Goal: Task Accomplishment & Management: Manage account settings

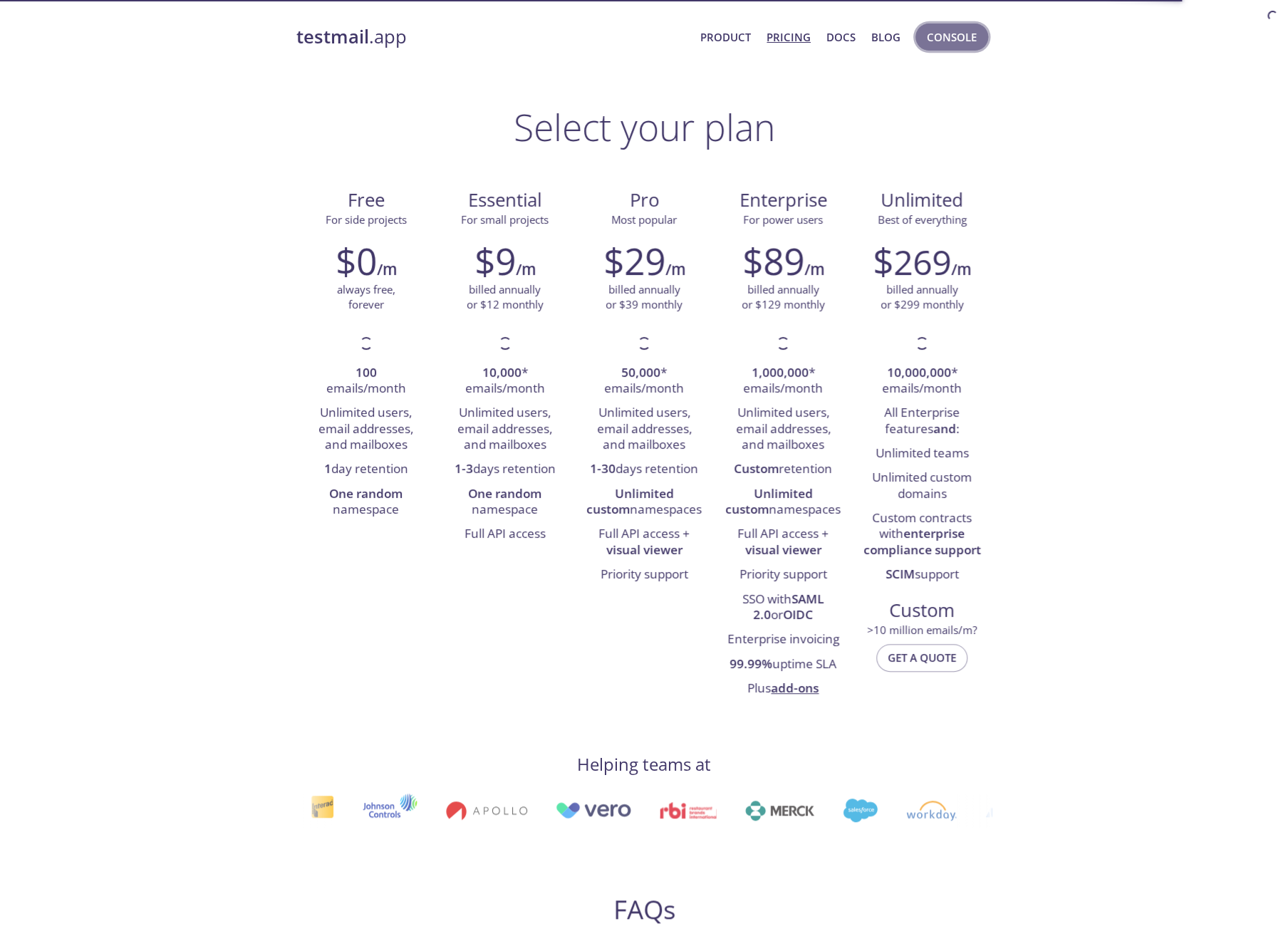
click at [948, 45] on span "Console" at bounding box center [952, 37] width 50 height 18
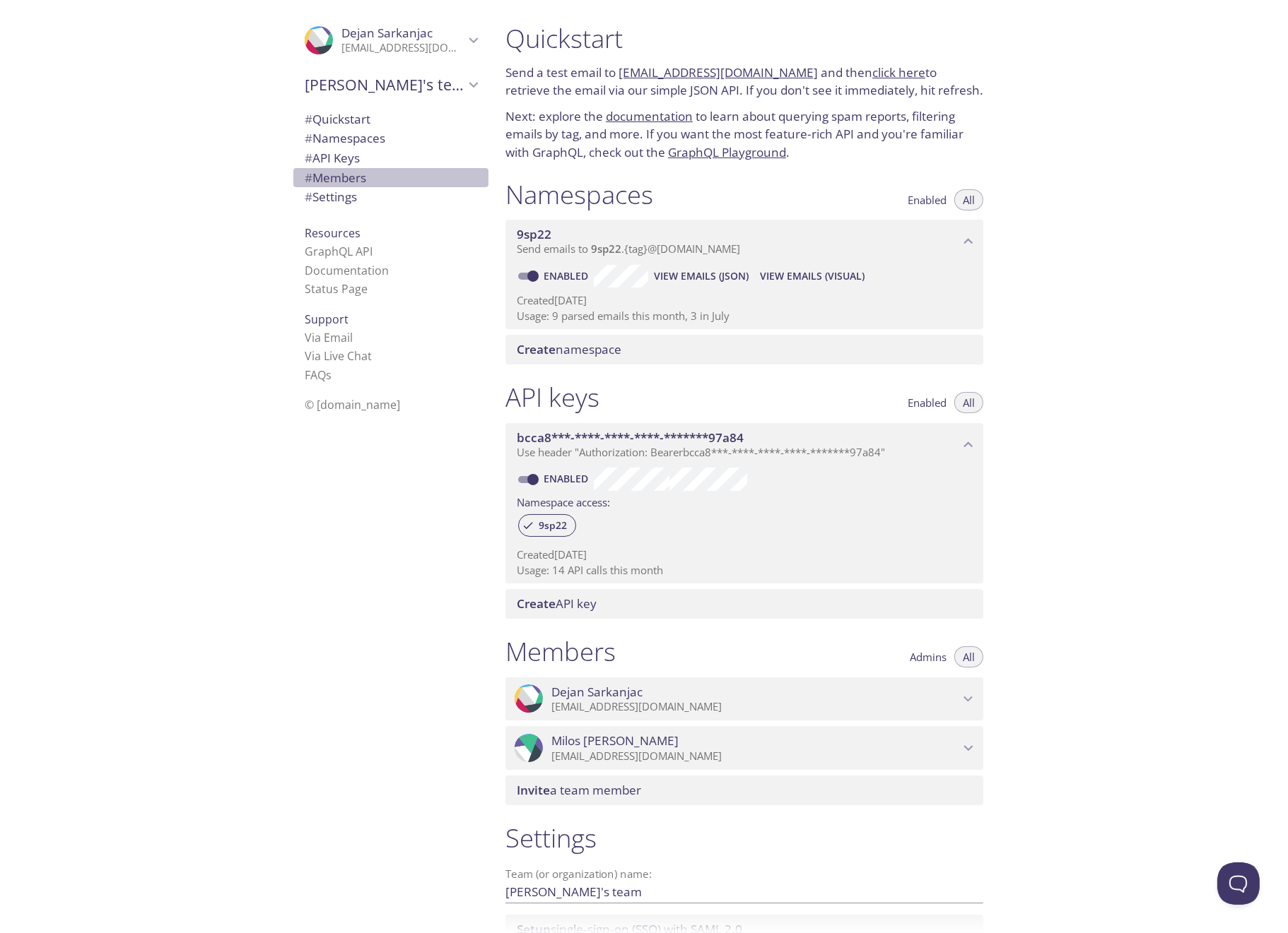
click at [355, 173] on span "# Members" at bounding box center [335, 178] width 62 height 16
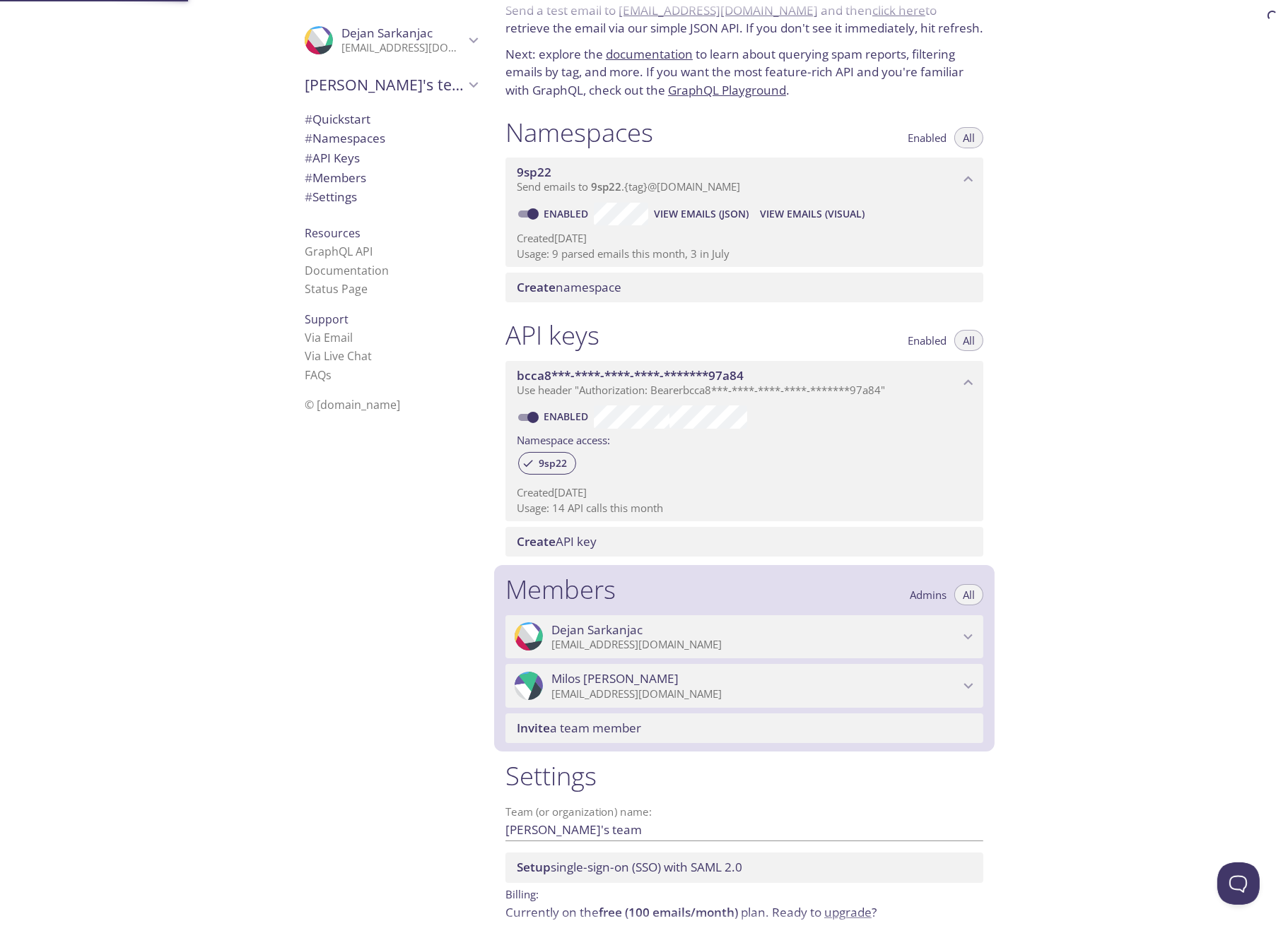
scroll to position [120, 0]
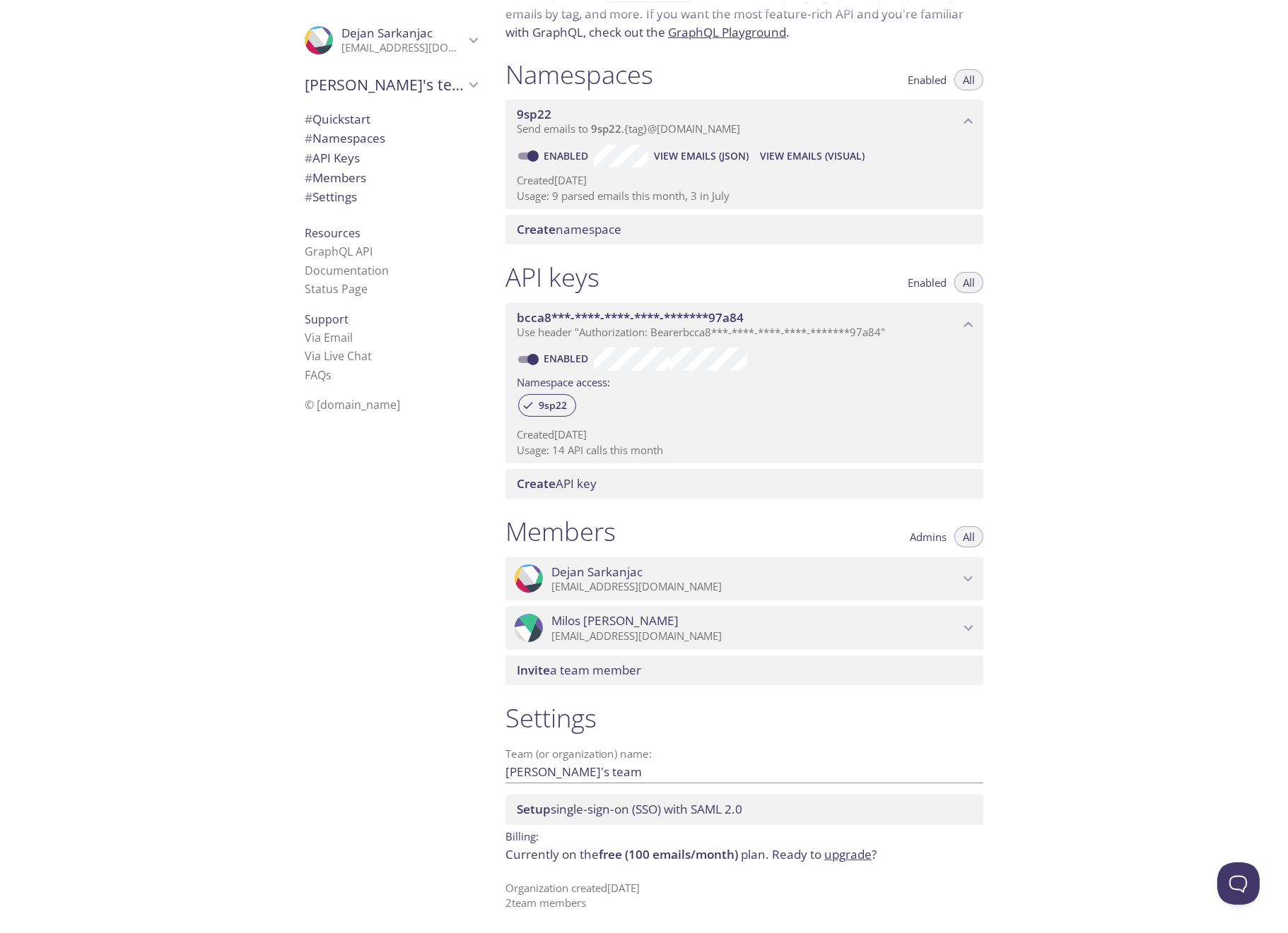
click at [603, 674] on span "Invite a team member" at bounding box center [579, 670] width 125 height 16
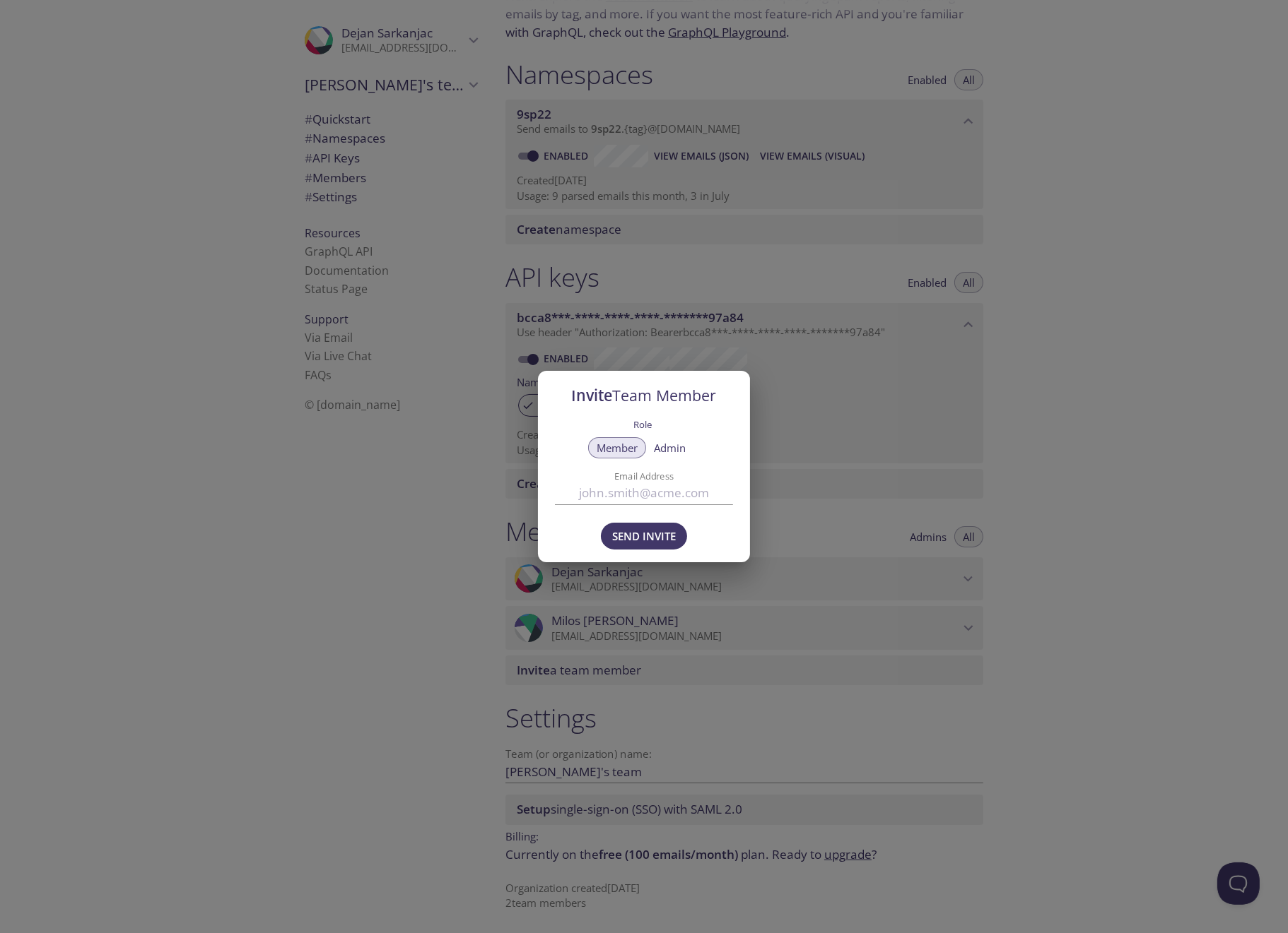
click at [615, 487] on input "Email Address" at bounding box center [644, 493] width 178 height 23
type input "[EMAIL_ADDRESS][DOMAIN_NAME]"
click at [677, 448] on span "Admin" at bounding box center [670, 448] width 31 height 0
click at [637, 533] on span "Send Invite" at bounding box center [644, 536] width 64 height 18
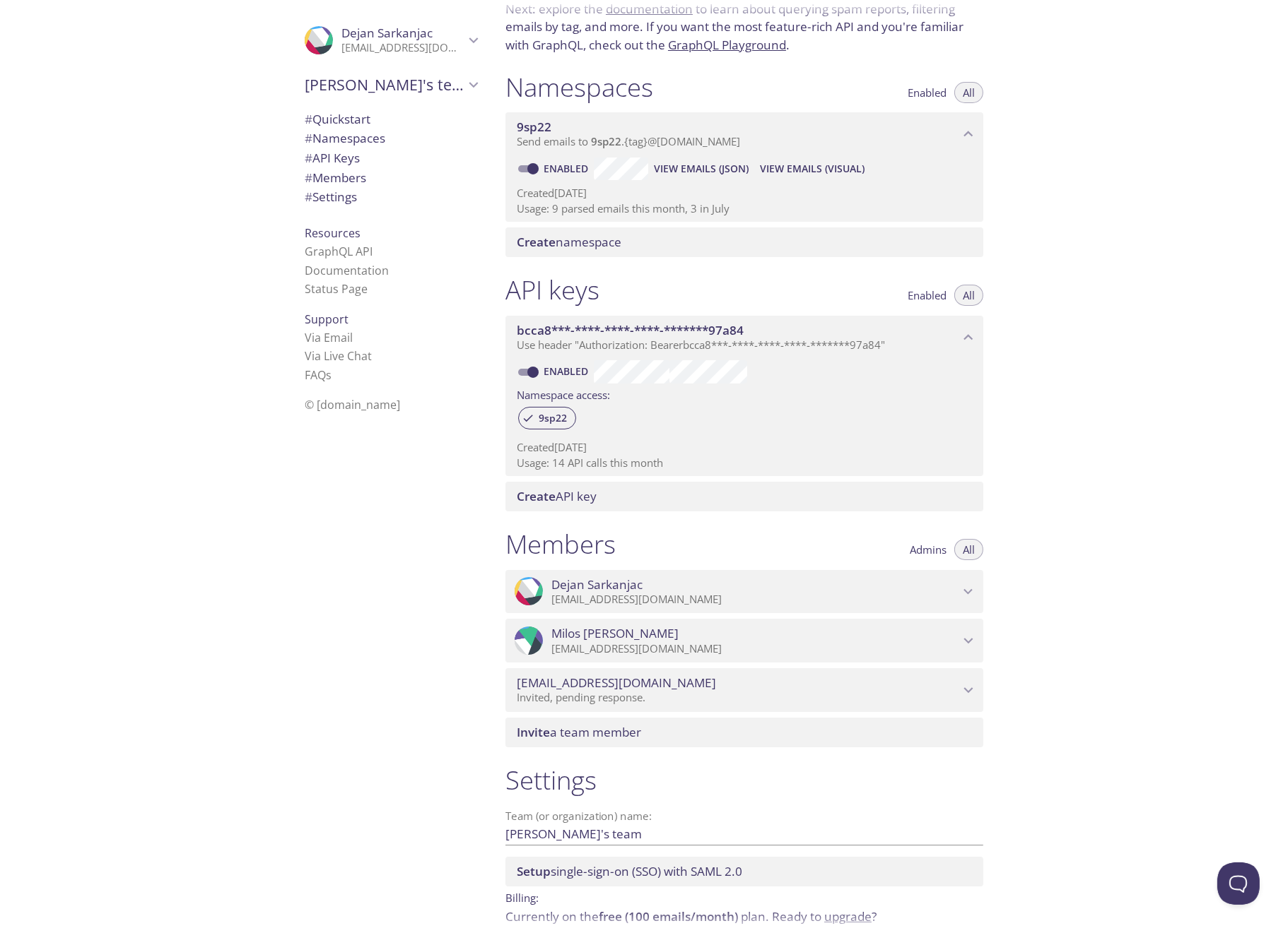
scroll to position [170, 0]
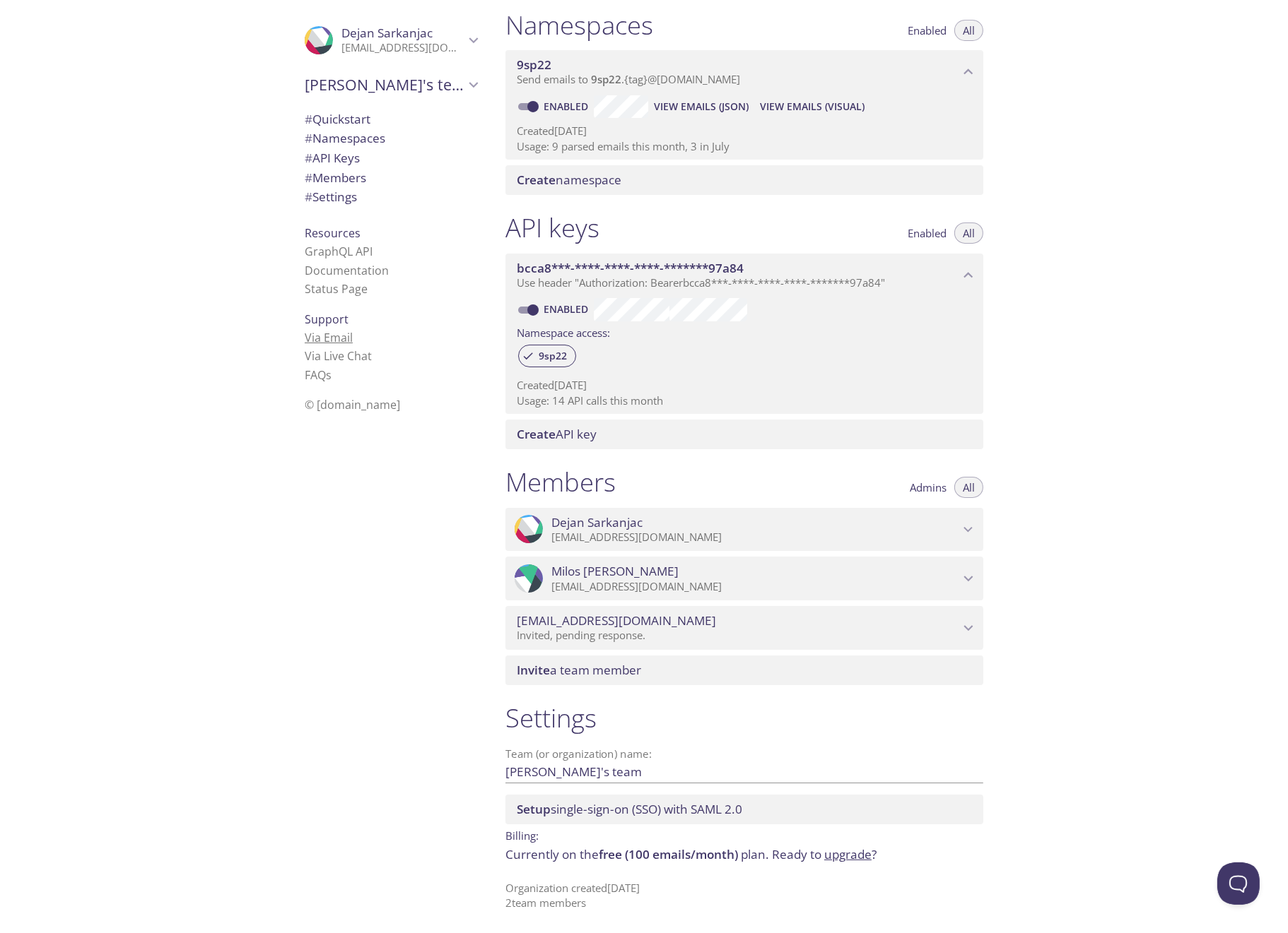
click at [315, 341] on link "Via Email" at bounding box center [329, 337] width 48 height 15
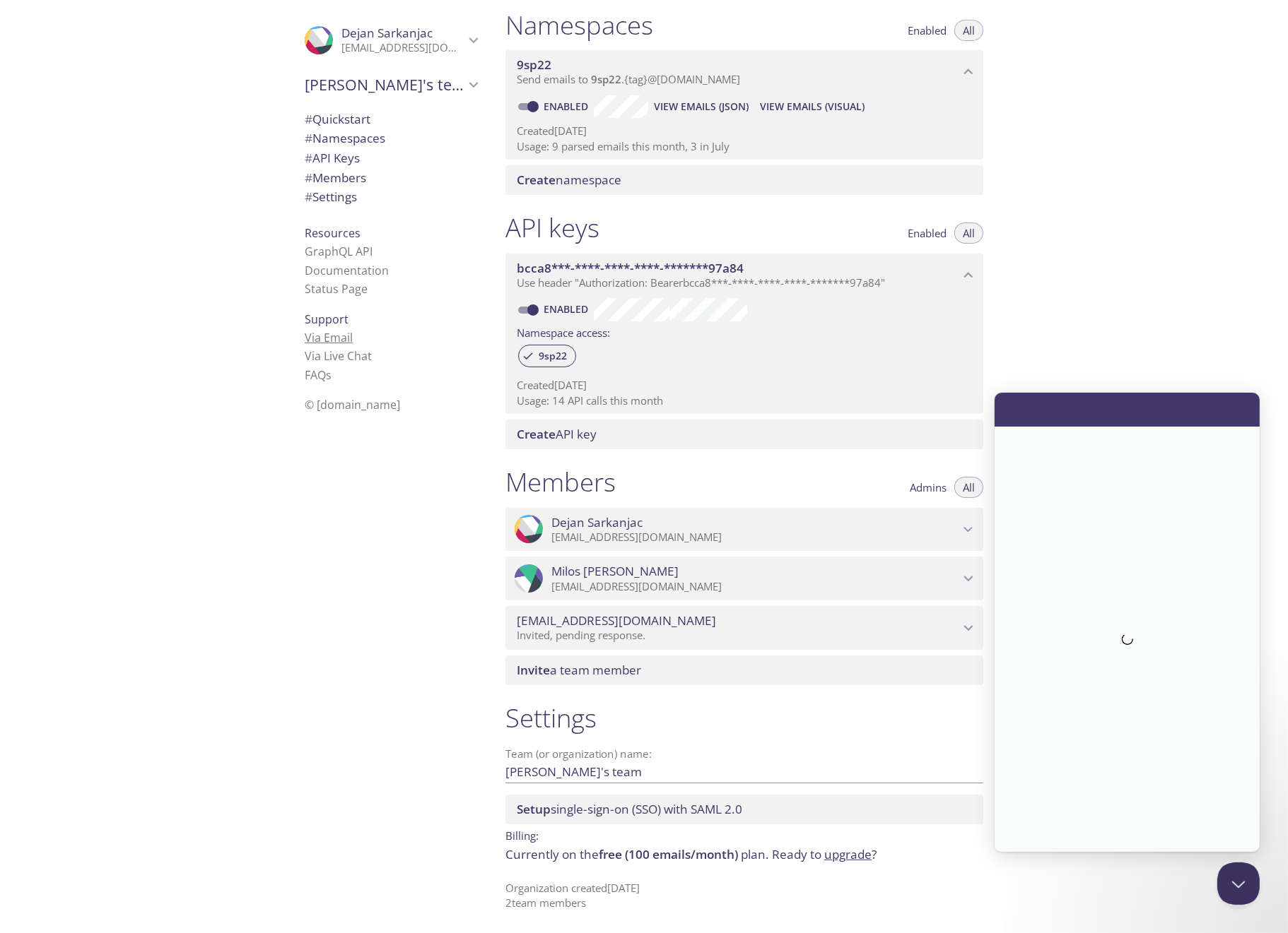
scroll to position [0, 0]
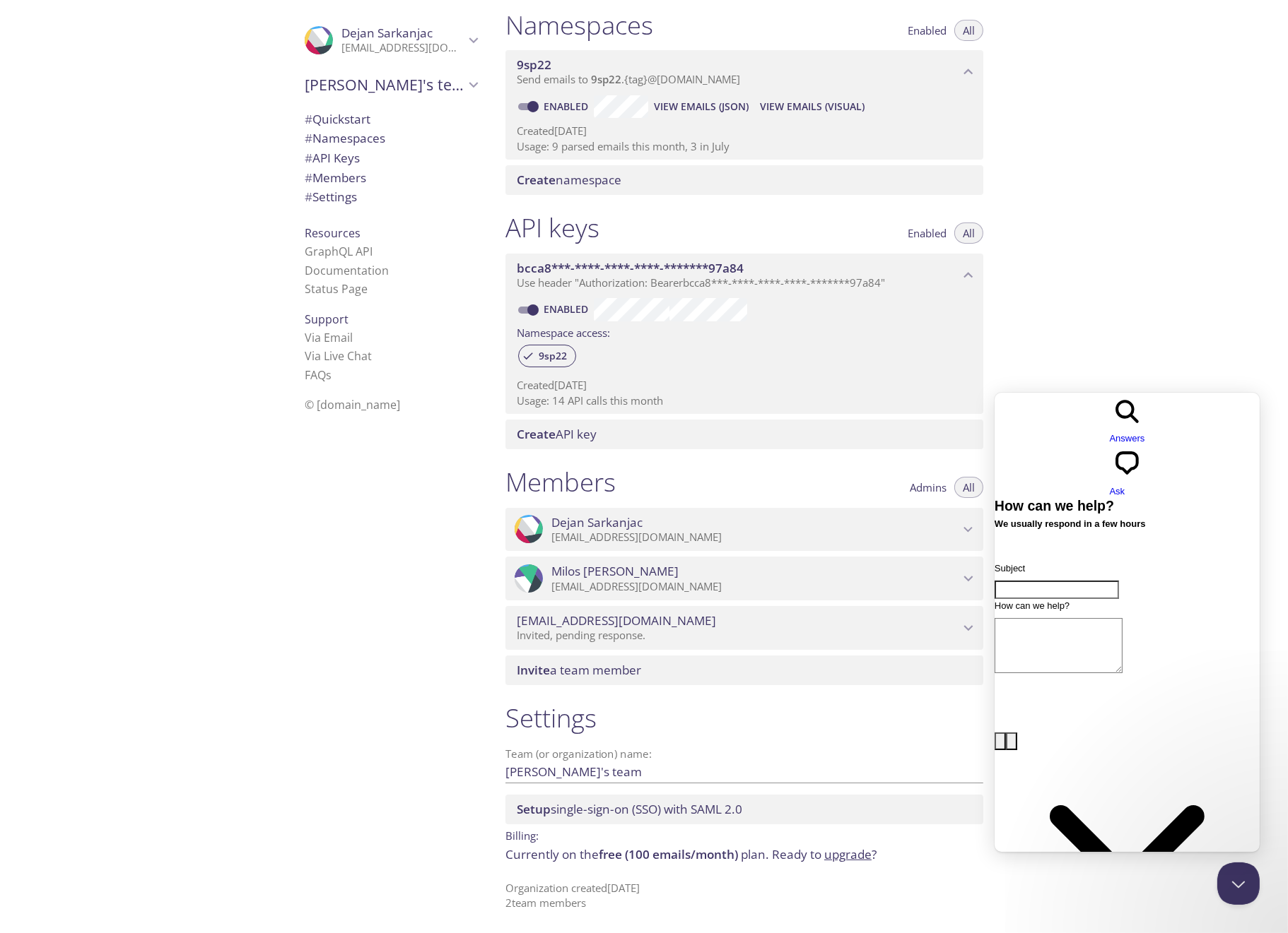
drag, startPoint x: 1007, startPoint y: 406, endPoint x: 1941, endPoint y: 794, distance: 1011.4
click at [1109, 440] on span "Go back" at bounding box center [1109, 445] width 0 height 11
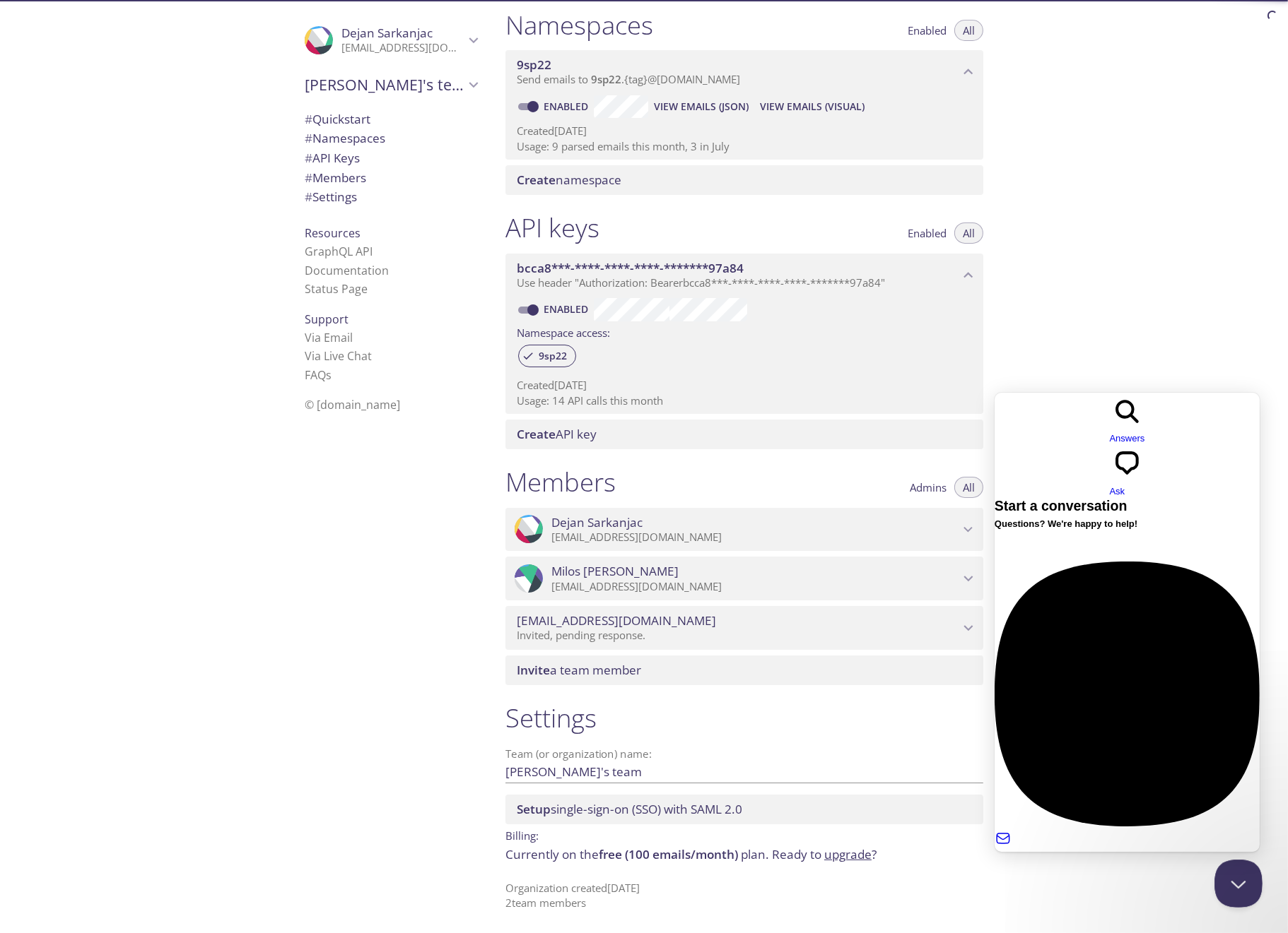
click at [1236, 887] on button "Close Beacon popover" at bounding box center [1235, 881] width 42 height 42
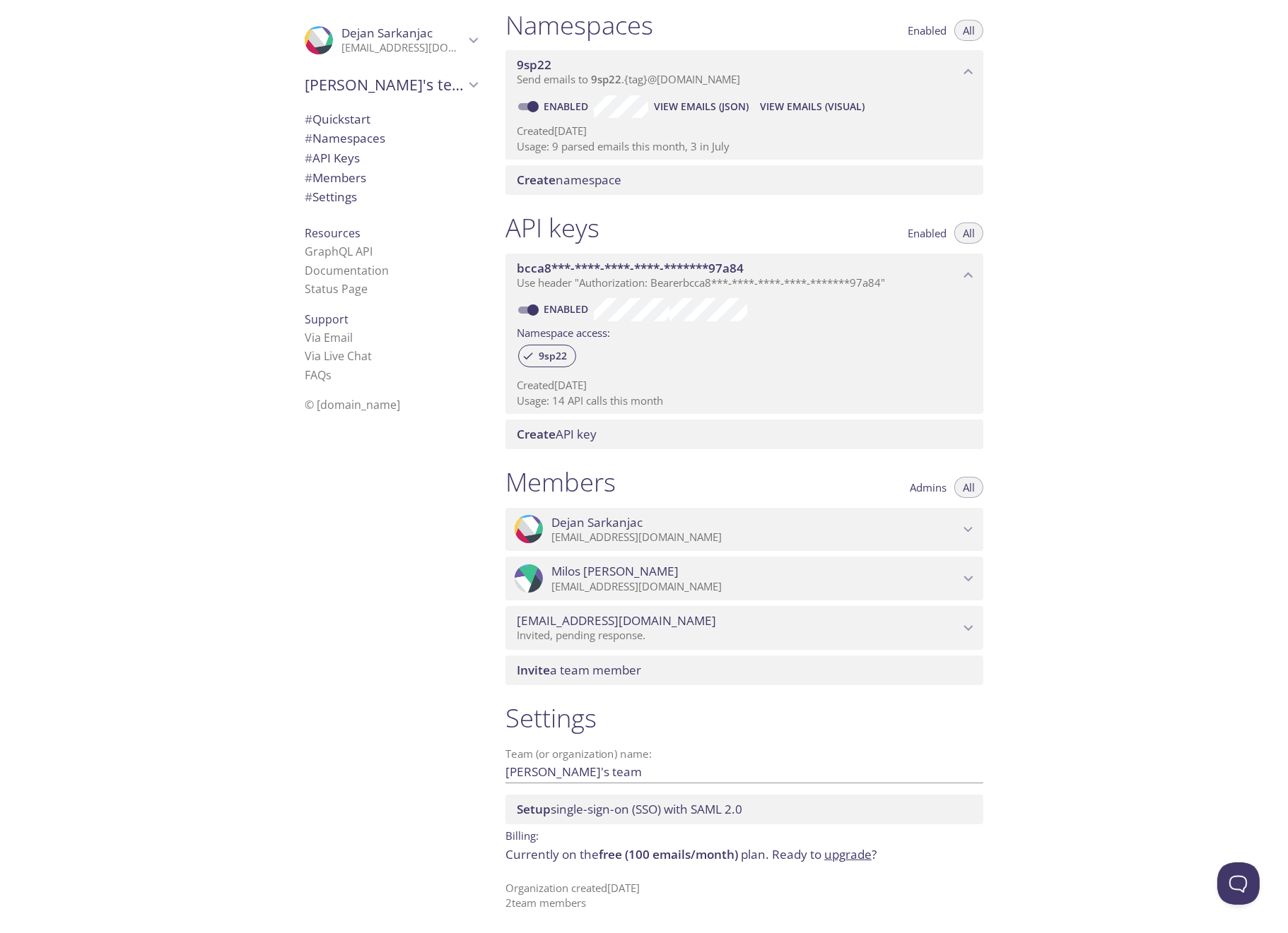
click at [431, 46] on p "[EMAIL_ADDRESS][DOMAIN_NAME]" at bounding box center [402, 48] width 123 height 14
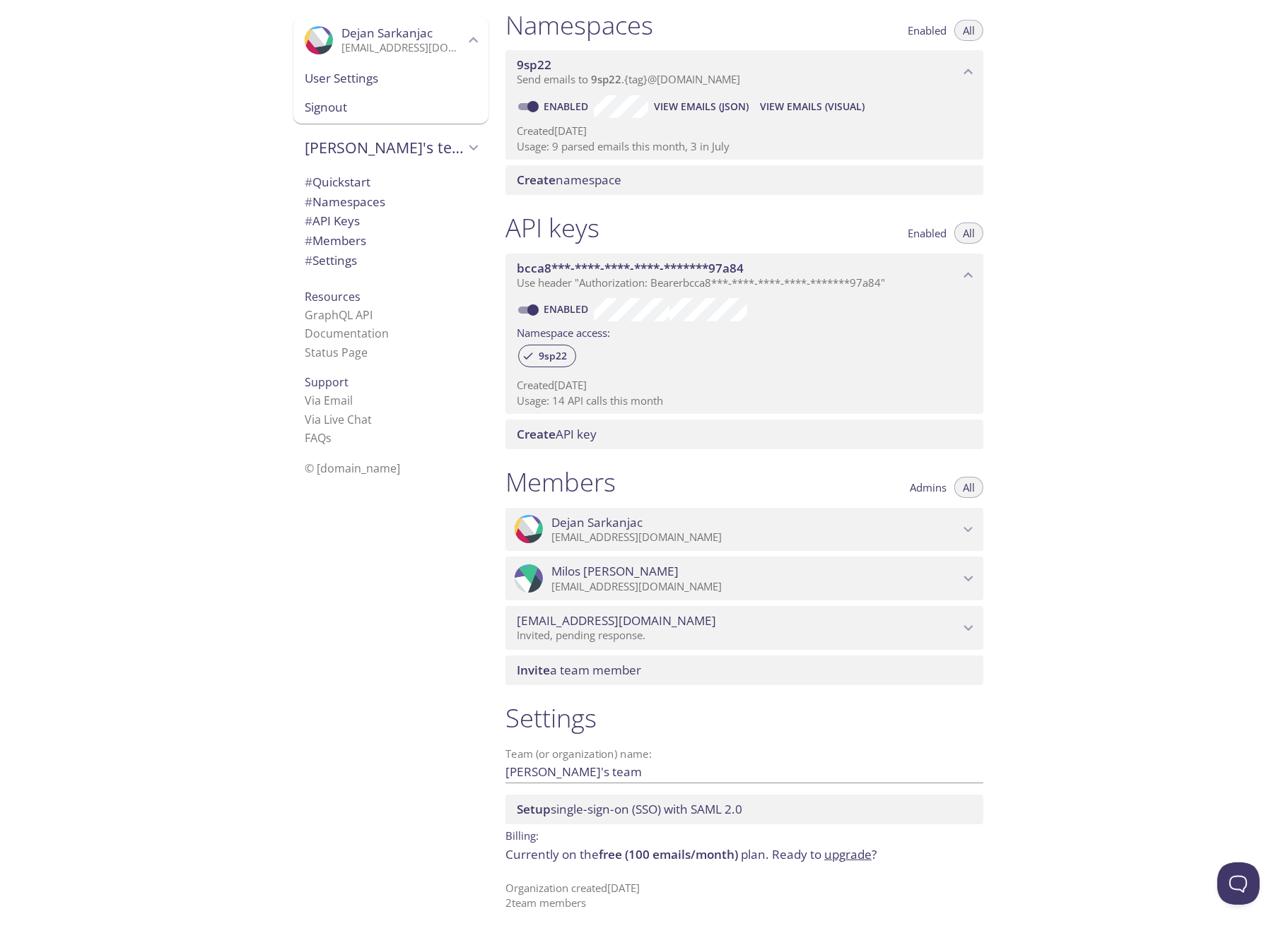
click at [431, 46] on p "[EMAIL_ADDRESS][DOMAIN_NAME]" at bounding box center [402, 48] width 123 height 14
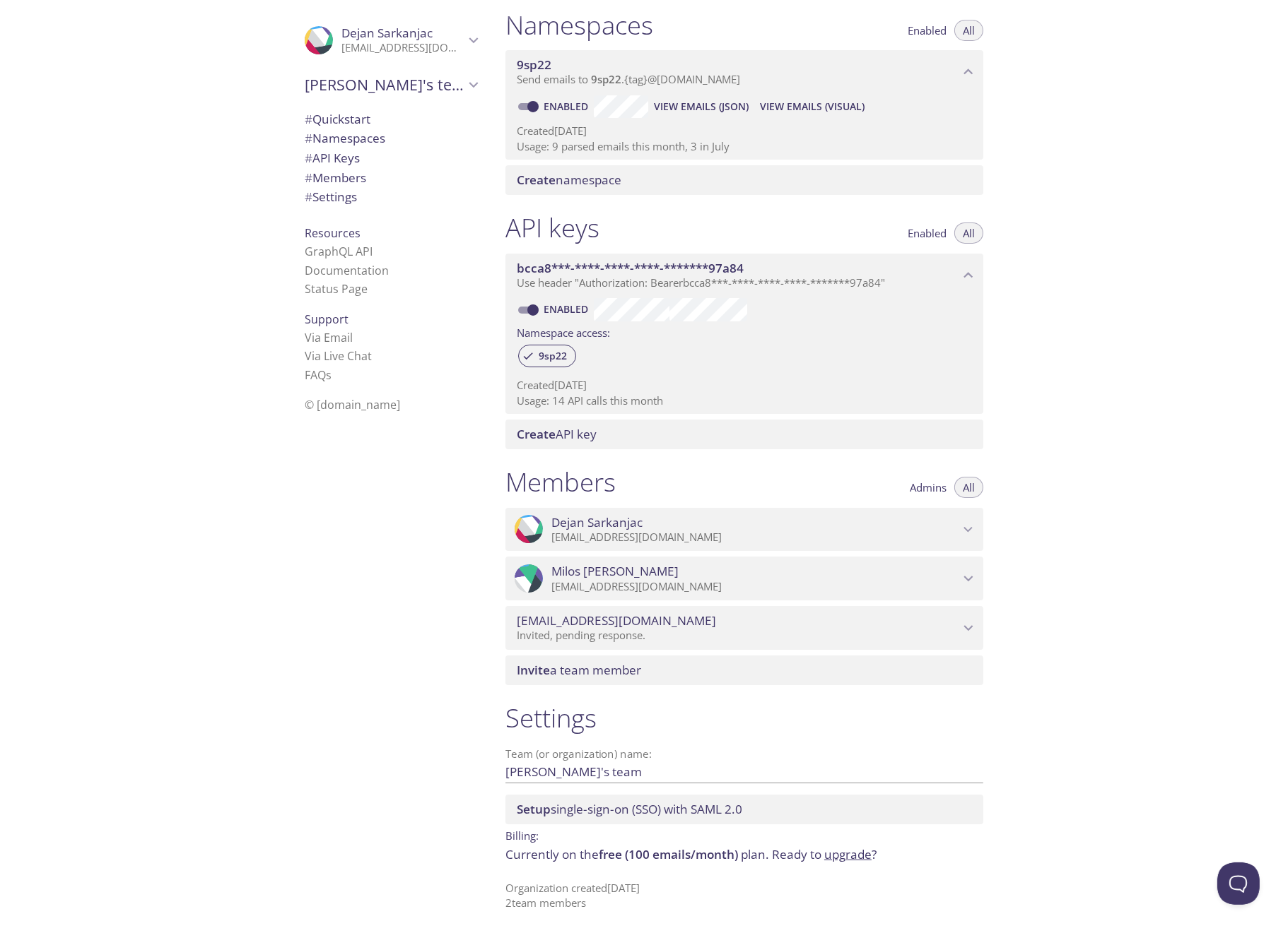
click at [369, 136] on span "# Namespaces" at bounding box center [345, 138] width 81 height 16
click at [321, 39] on icon "Dejan Sarkanjac" at bounding box center [330, 40] width 18 height 30
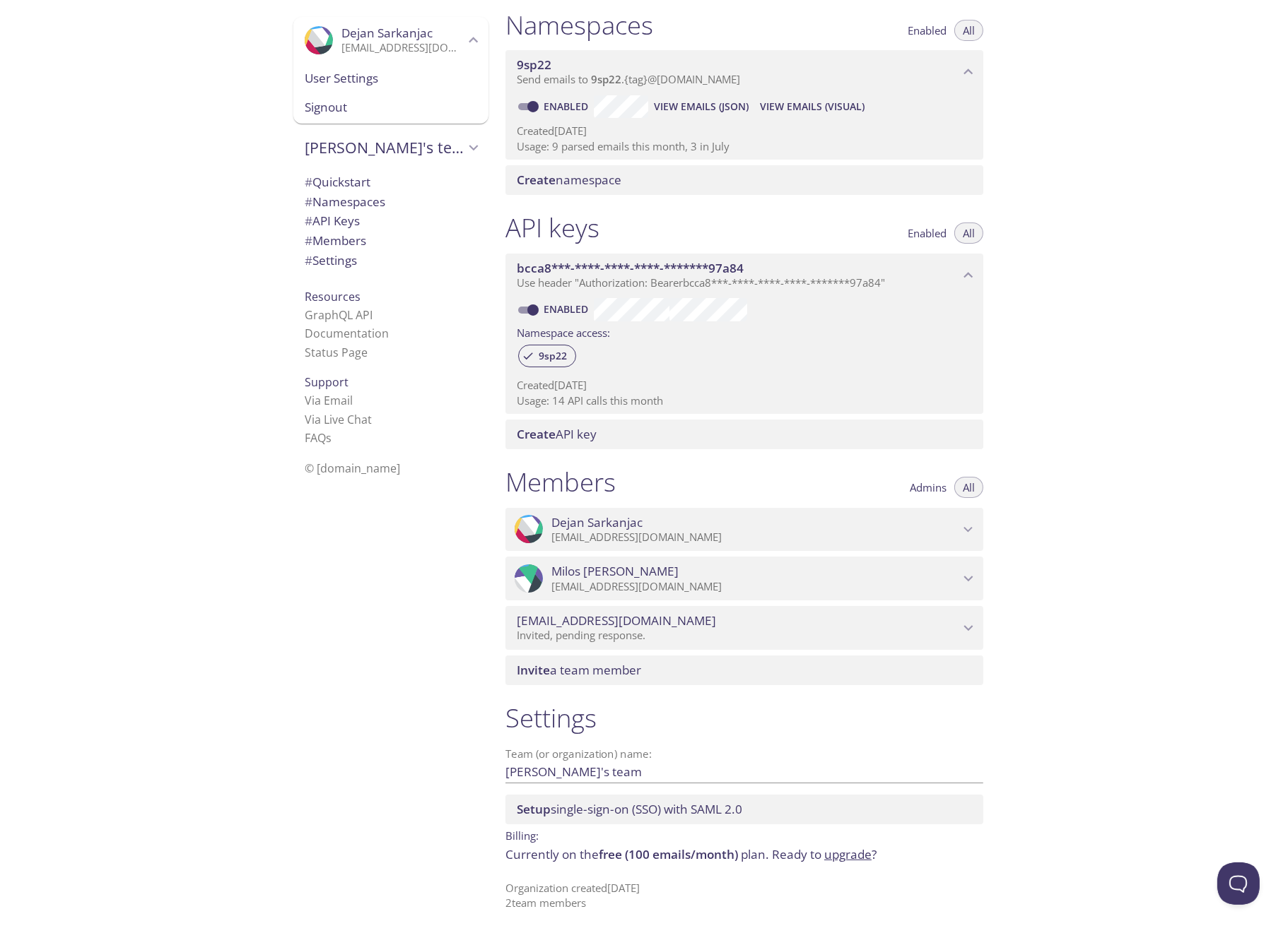
click at [321, 39] on icon "Dejan Sarkanjac" at bounding box center [330, 40] width 18 height 30
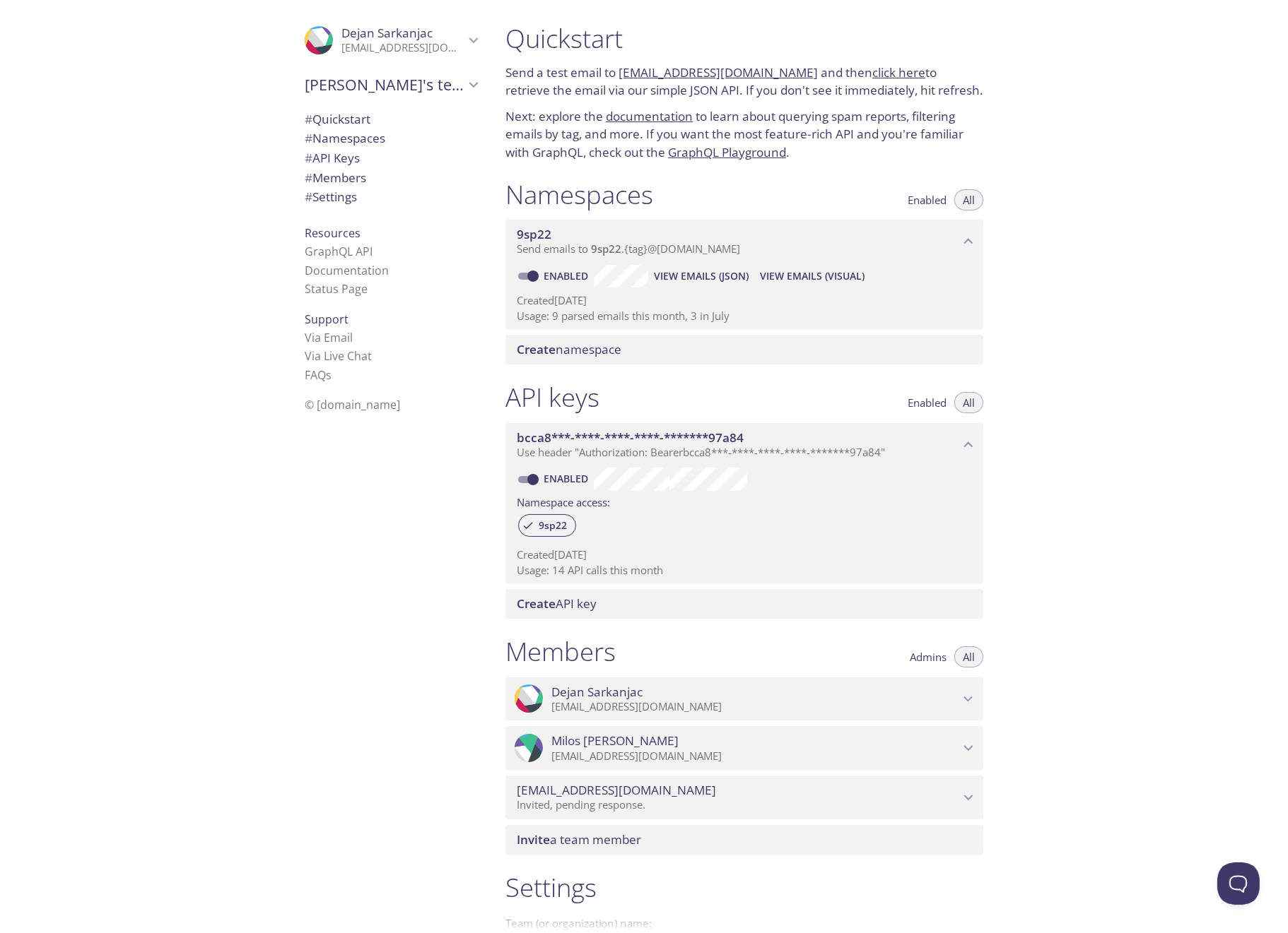
click at [833, 279] on span "View Emails (Visual)" at bounding box center [812, 276] width 105 height 17
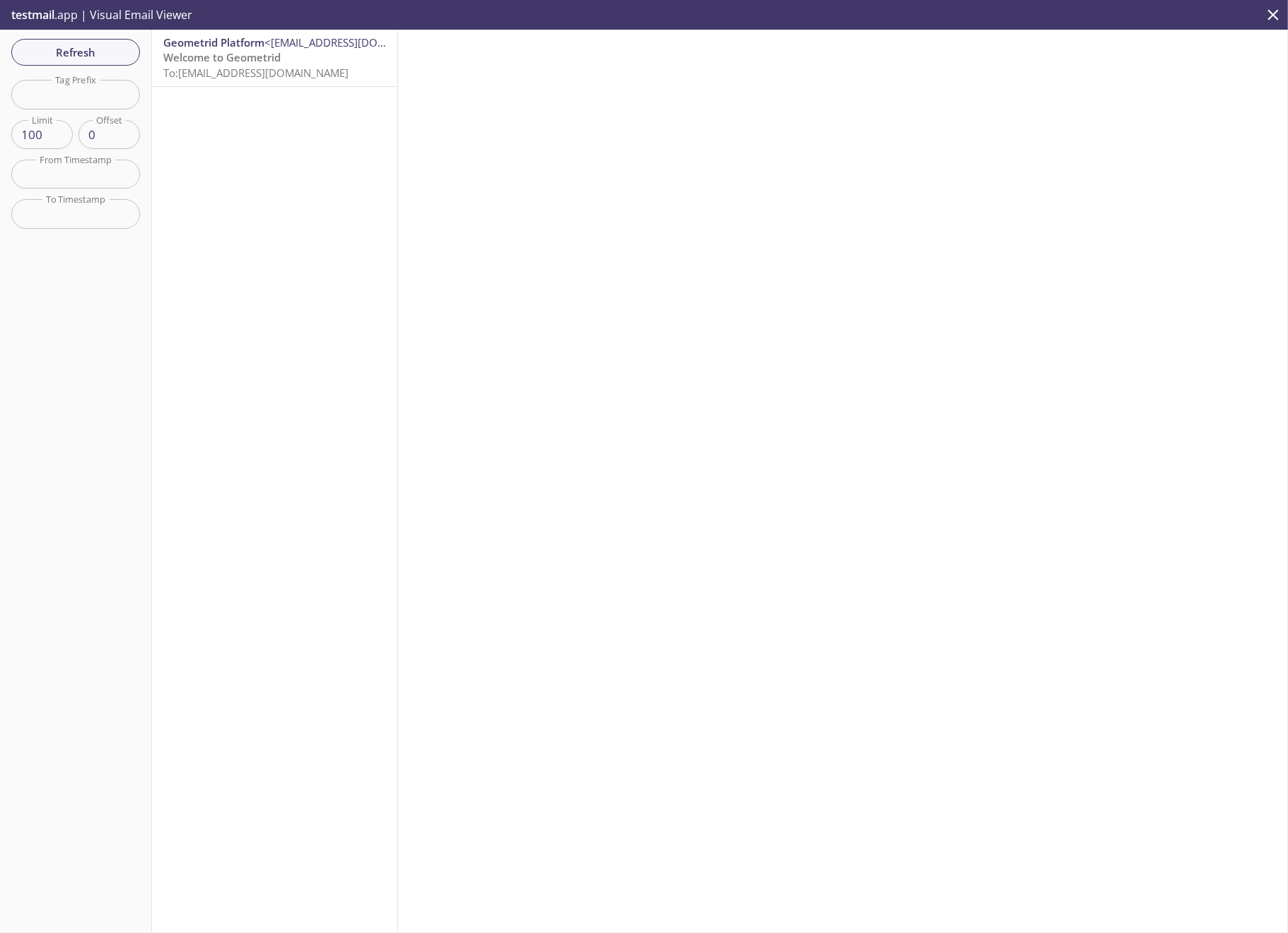
click at [219, 57] on span "Welcome to Geometrid" at bounding box center [222, 57] width 118 height 14
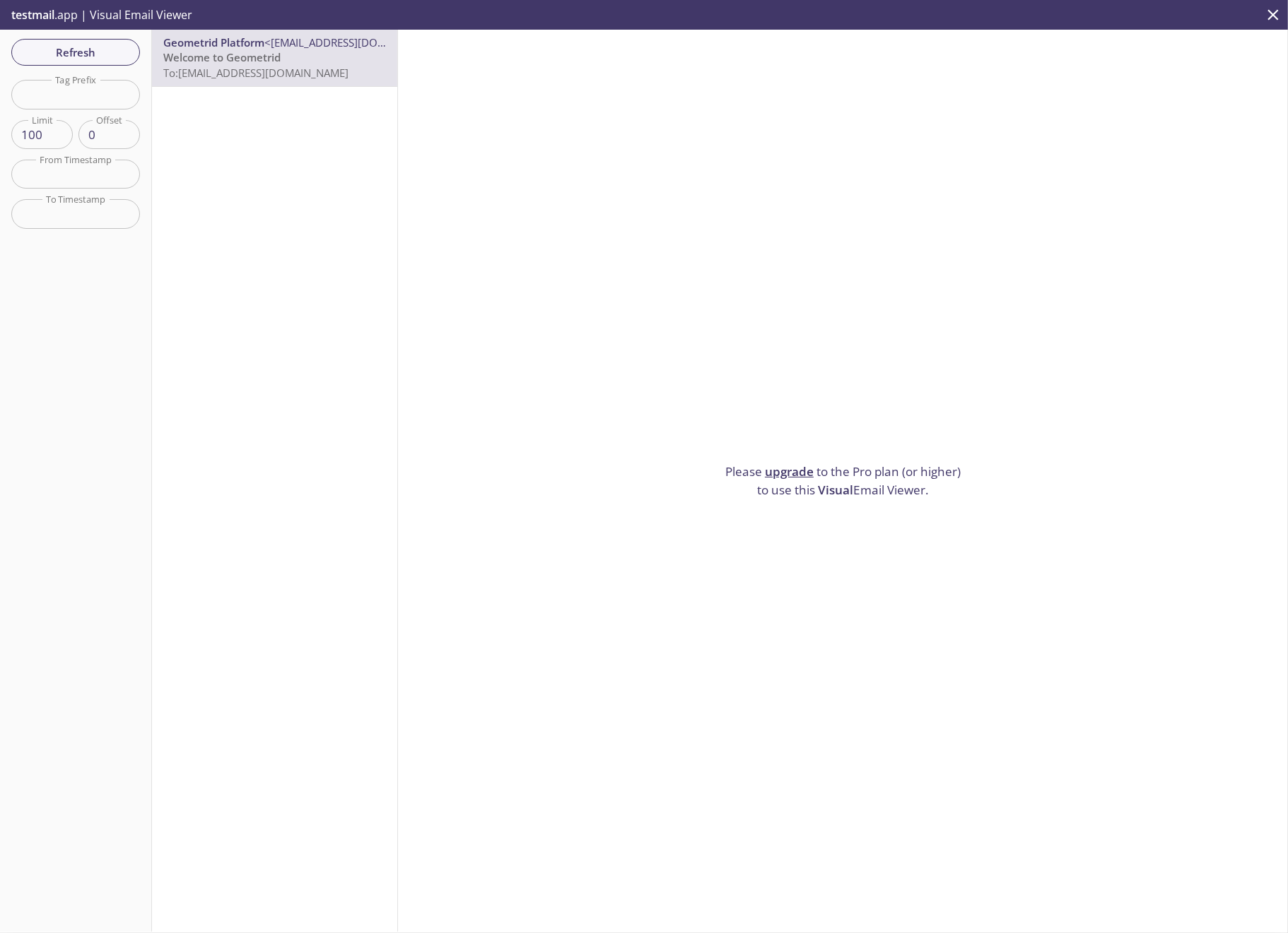
click at [1274, 13] on icon "close" at bounding box center [1273, 14] width 18 height 18
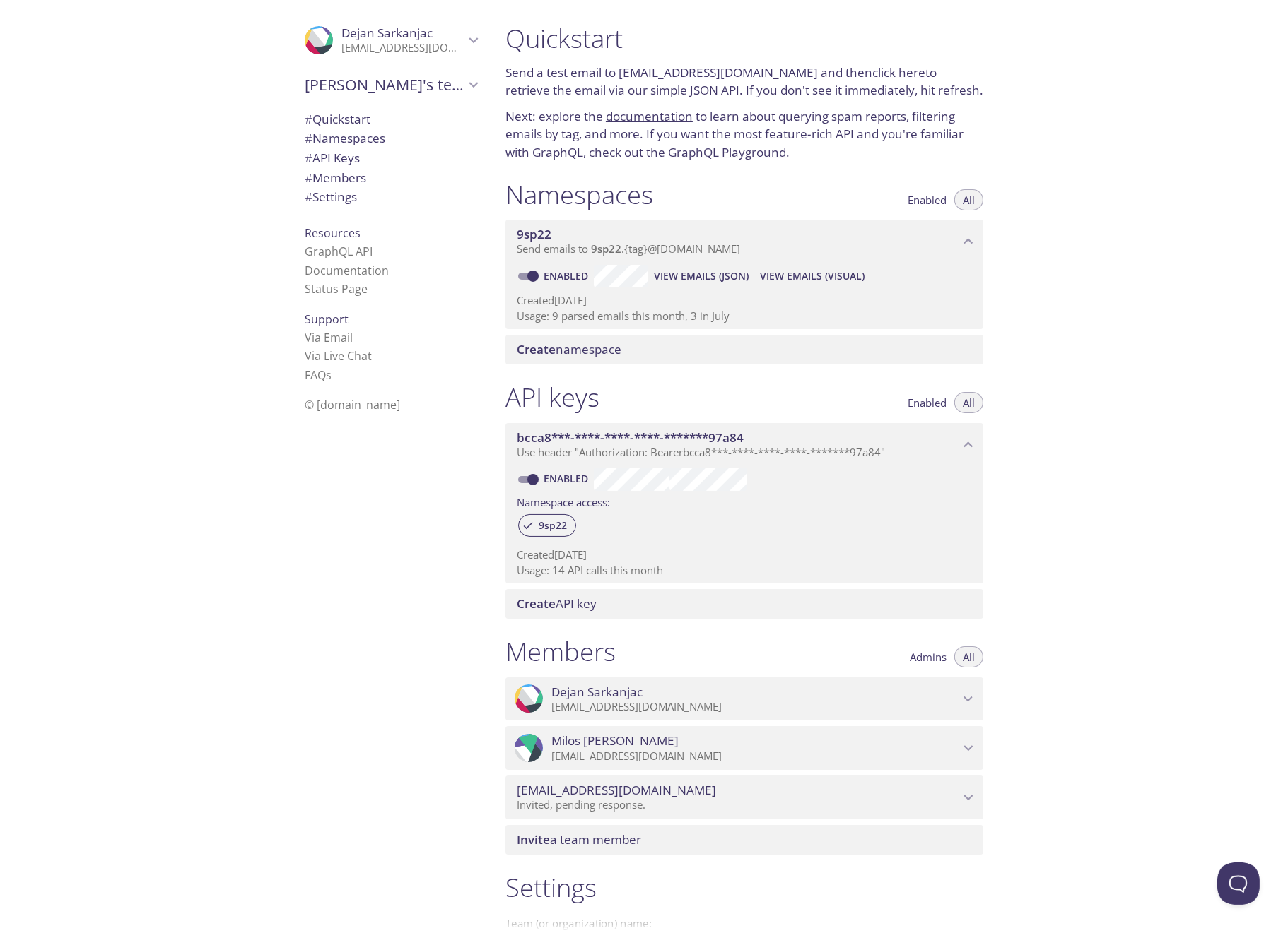
click at [348, 135] on span "# Namespaces" at bounding box center [345, 138] width 81 height 16
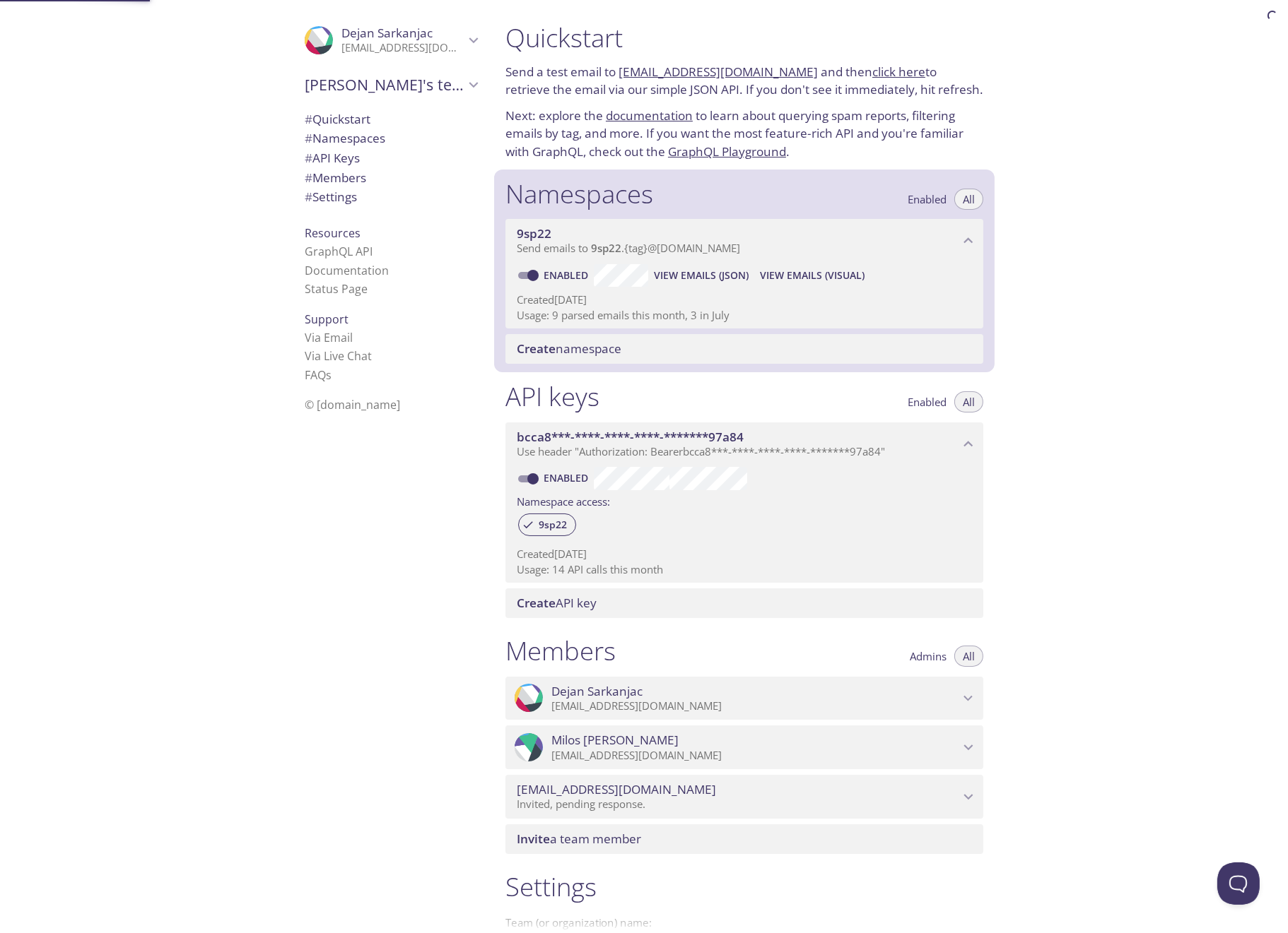
click at [337, 165] on span "# API Keys" at bounding box center [331, 158] width 55 height 16
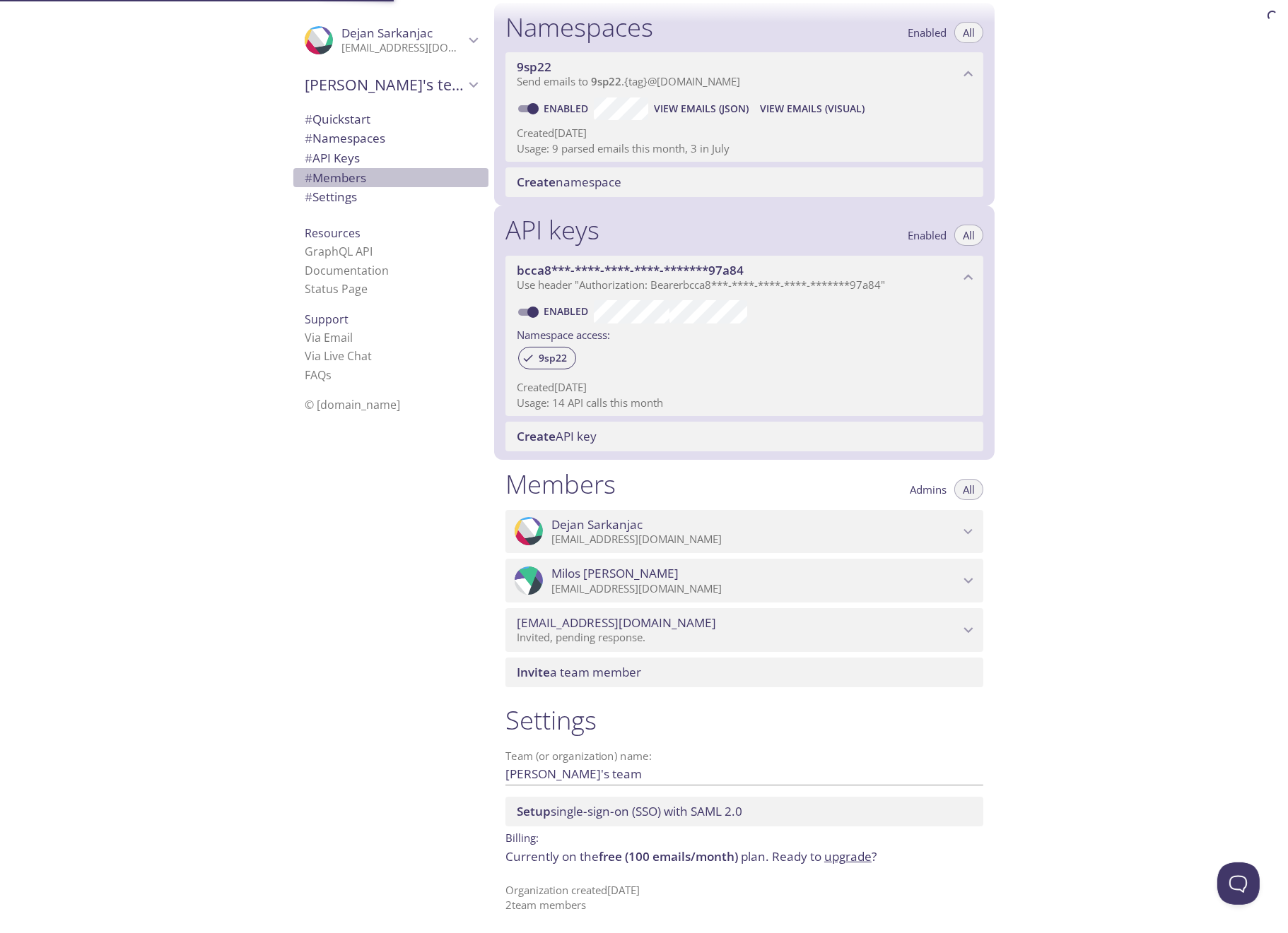
scroll to position [170, 0]
click at [346, 180] on span "# Members" at bounding box center [335, 178] width 62 height 16
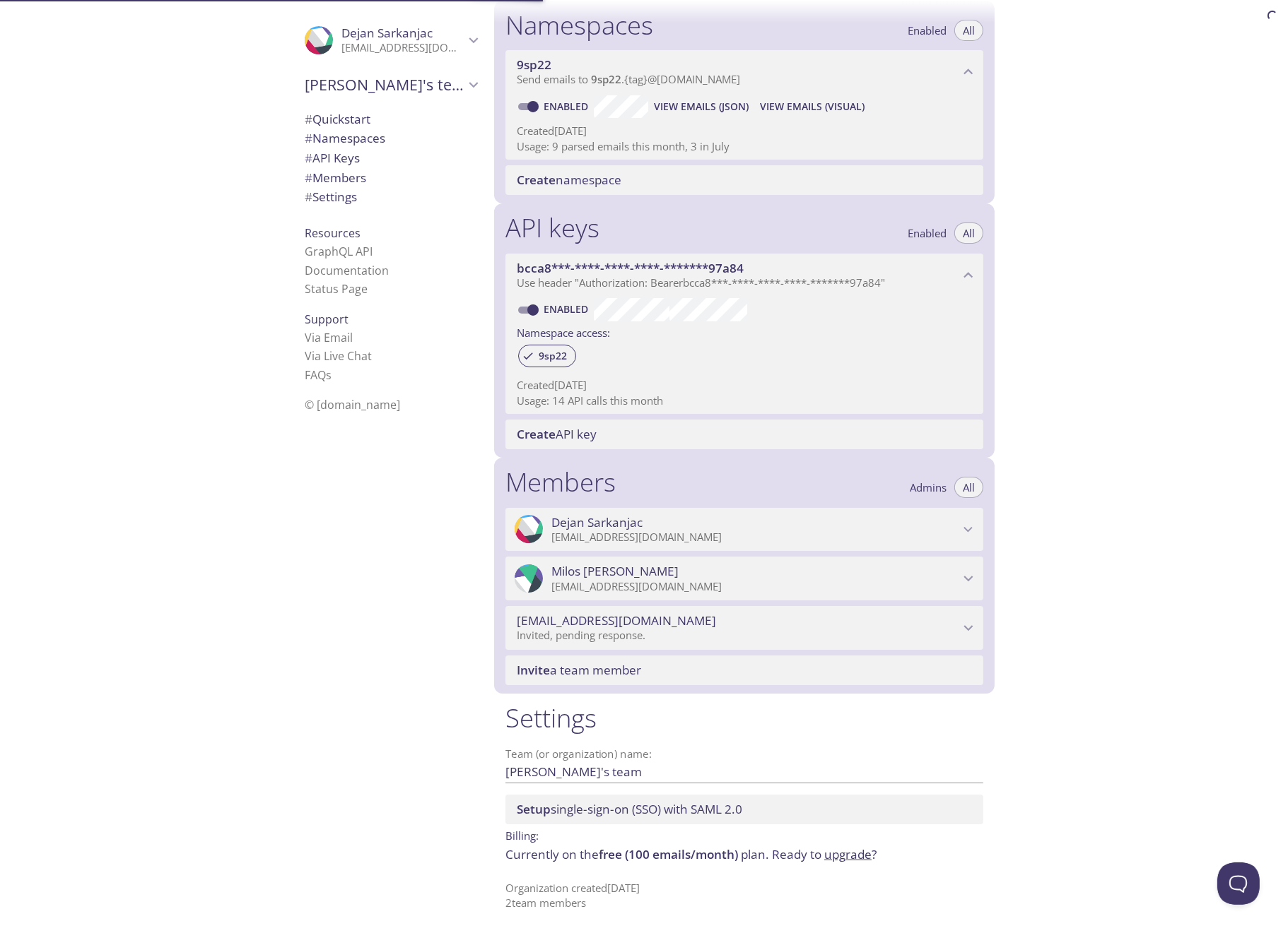
click at [344, 196] on span "# Settings" at bounding box center [330, 196] width 52 height 16
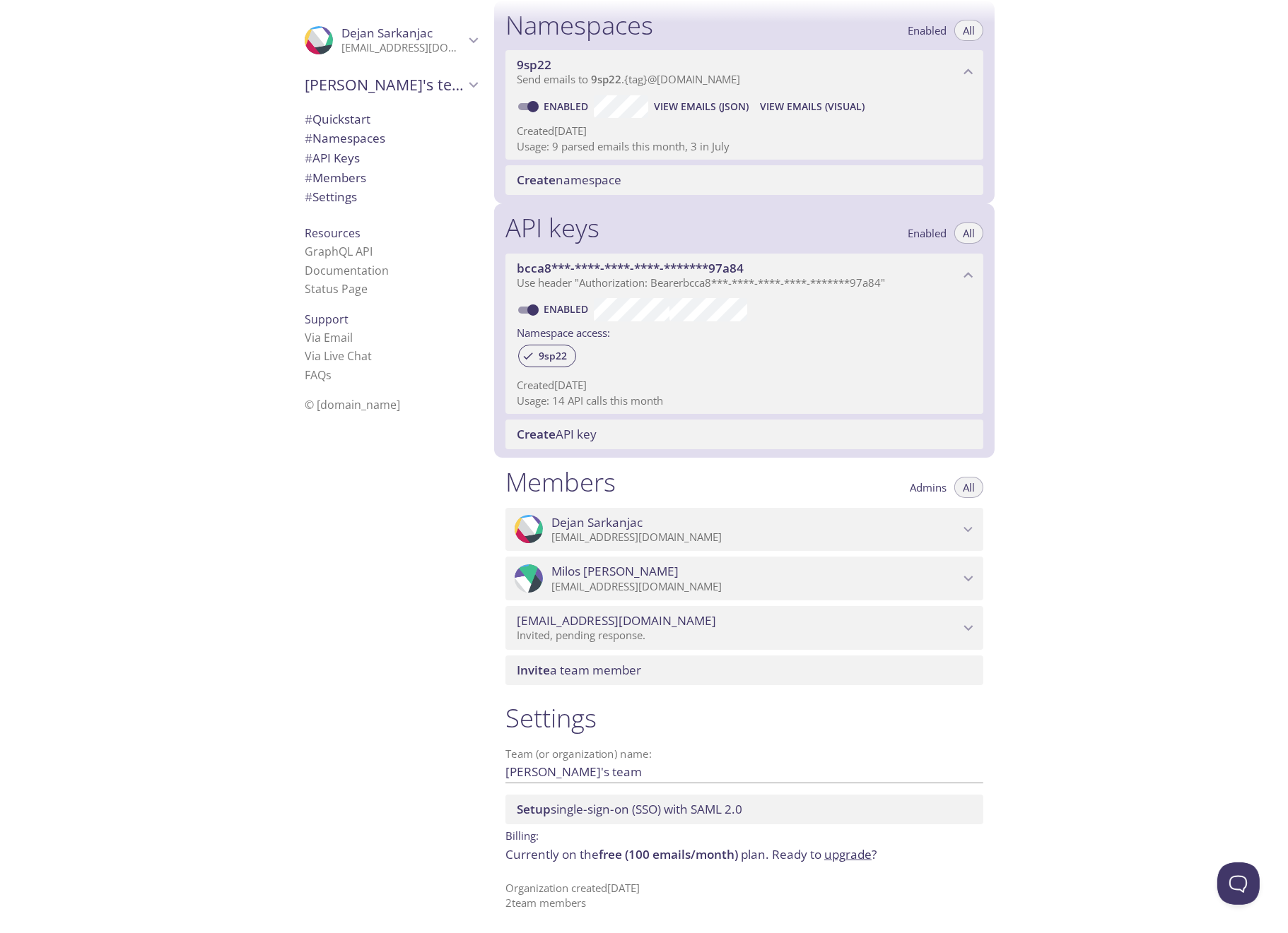
click at [364, 138] on span "# Namespaces" at bounding box center [345, 138] width 81 height 16
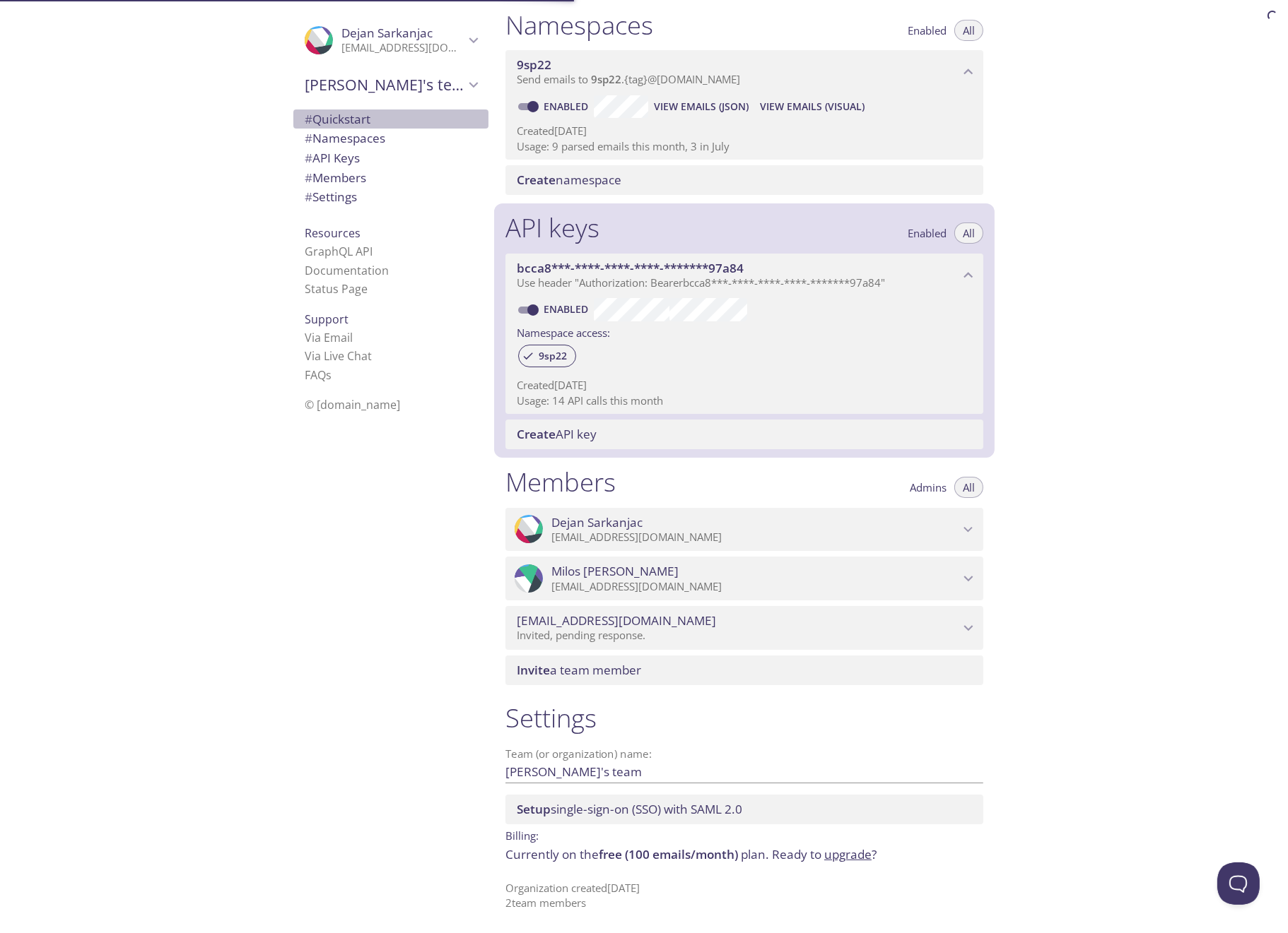
click at [358, 114] on span "# Quickstart" at bounding box center [337, 119] width 66 height 16
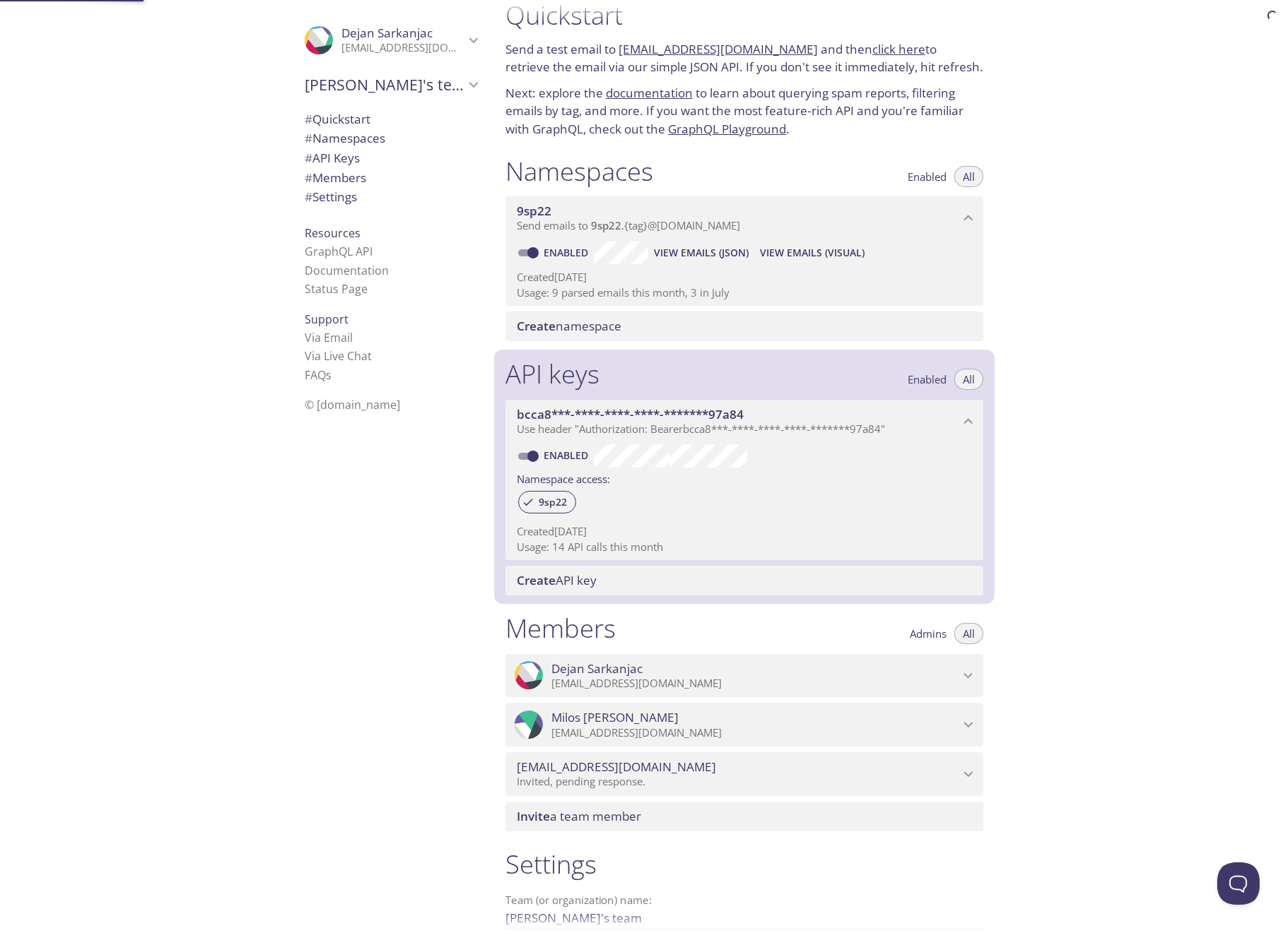
scroll to position [22, 0]
click at [882, 45] on link "click here" at bounding box center [898, 49] width 53 height 16
click at [970, 213] on icon "9sp22 namespace" at bounding box center [968, 219] width 18 height 18
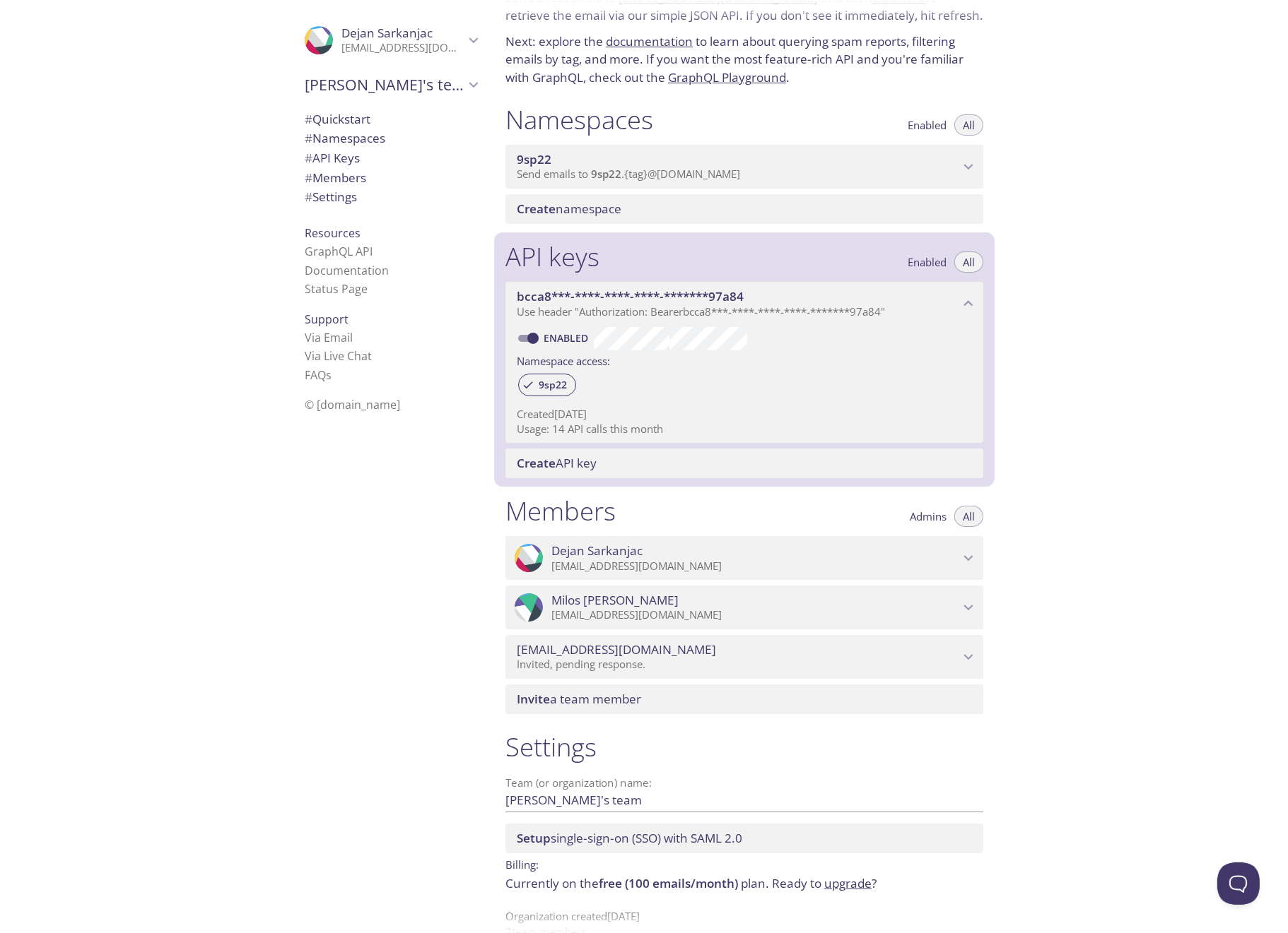
scroll to position [104, 0]
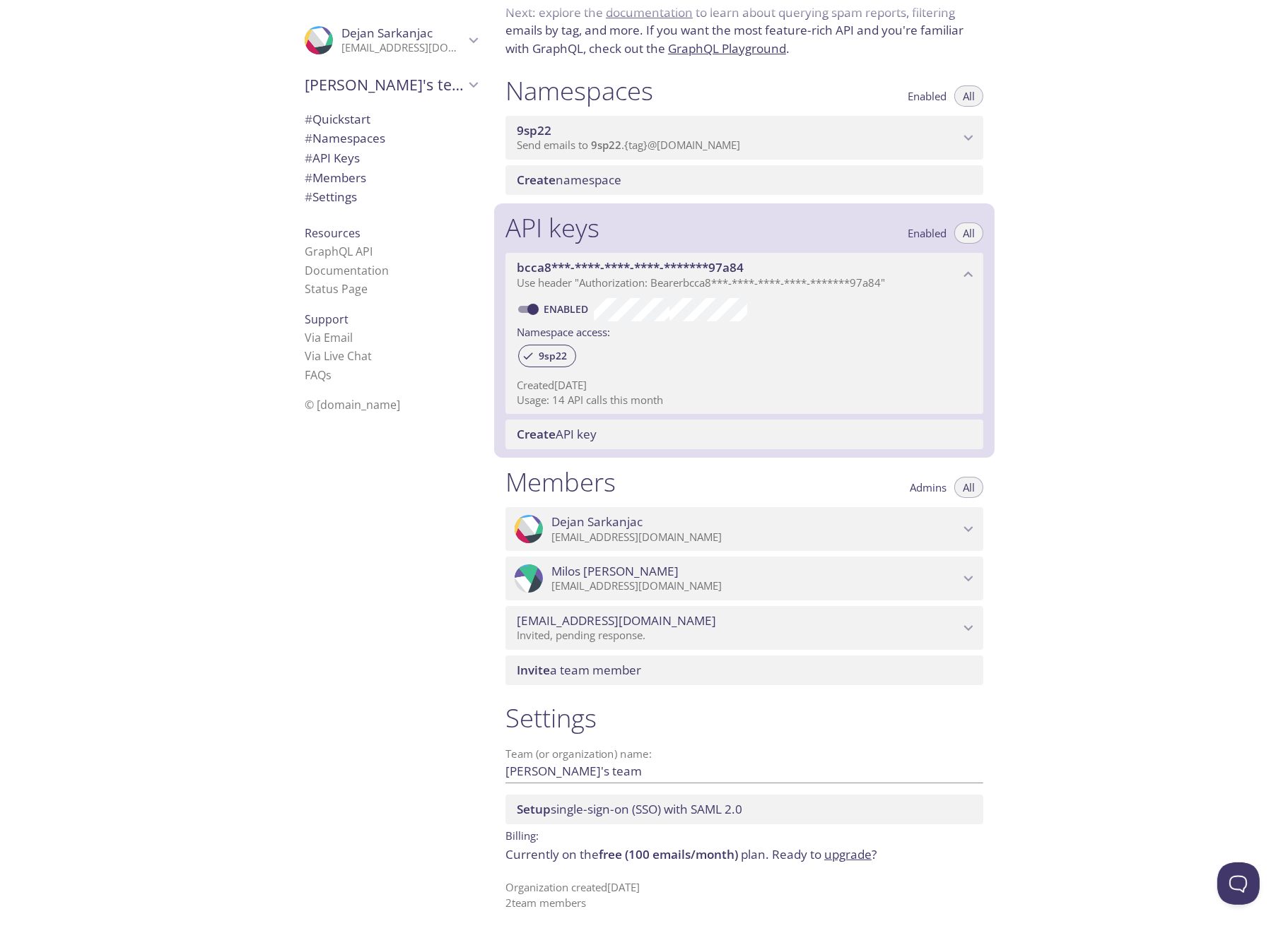
click at [369, 178] on span "# Members" at bounding box center [390, 178] width 172 height 18
click at [372, 196] on span "# Settings" at bounding box center [390, 197] width 172 height 18
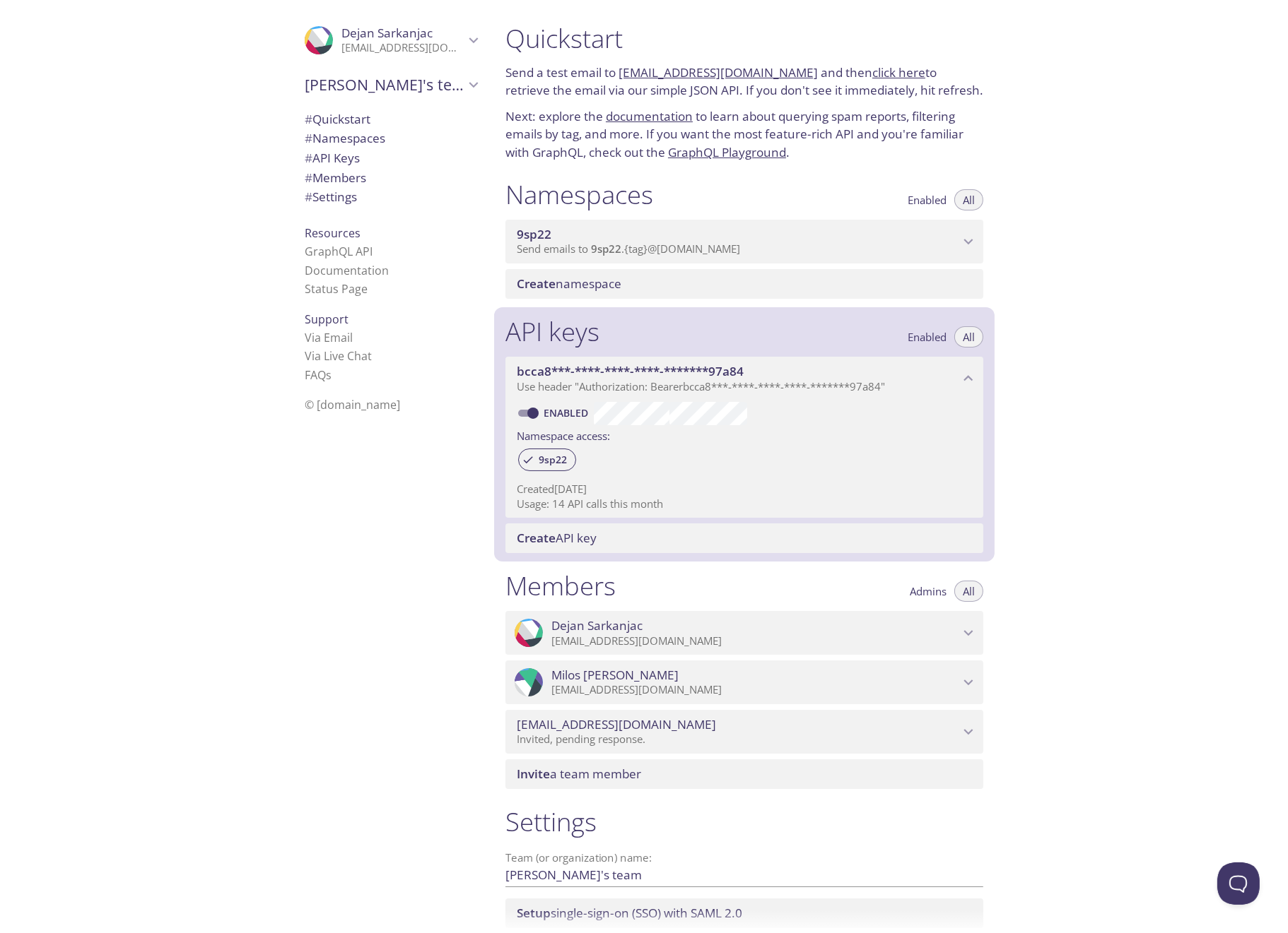
click at [965, 241] on icon "9sp22 namespace" at bounding box center [968, 241] width 18 height 18
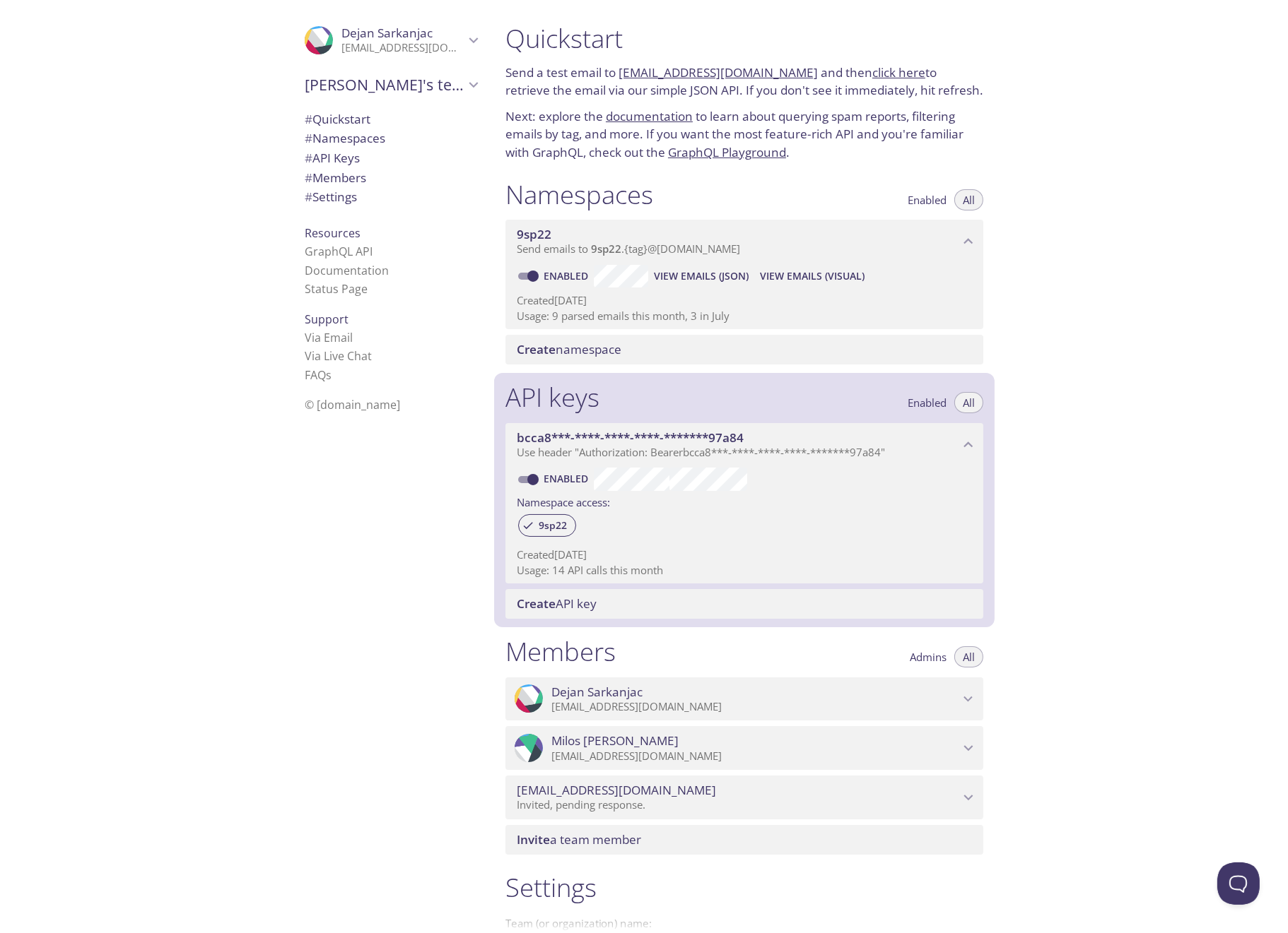
click at [965, 241] on icon "9sp22 namespace" at bounding box center [968, 241] width 18 height 18
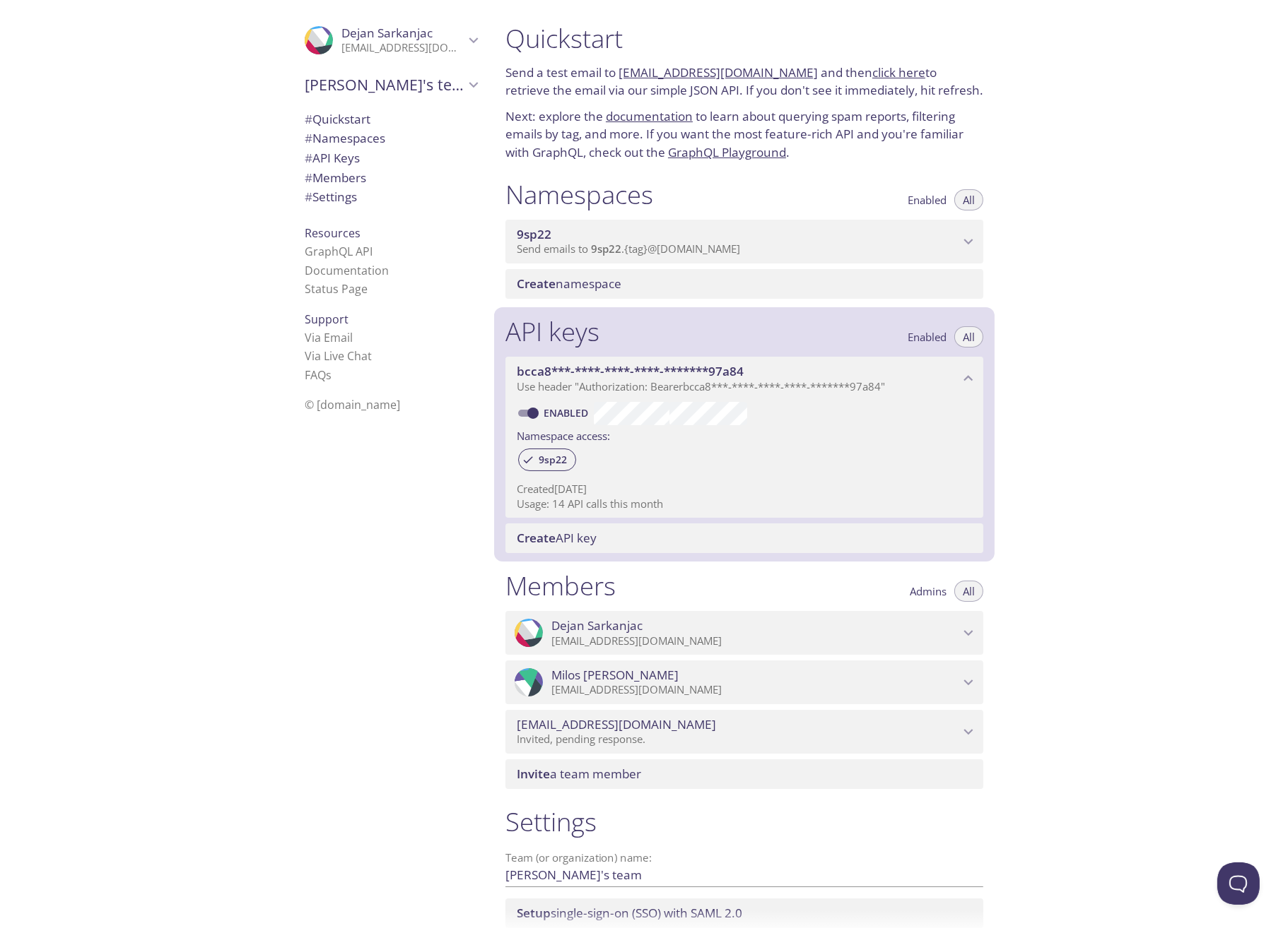
click at [355, 125] on span "# Quickstart" at bounding box center [337, 119] width 66 height 16
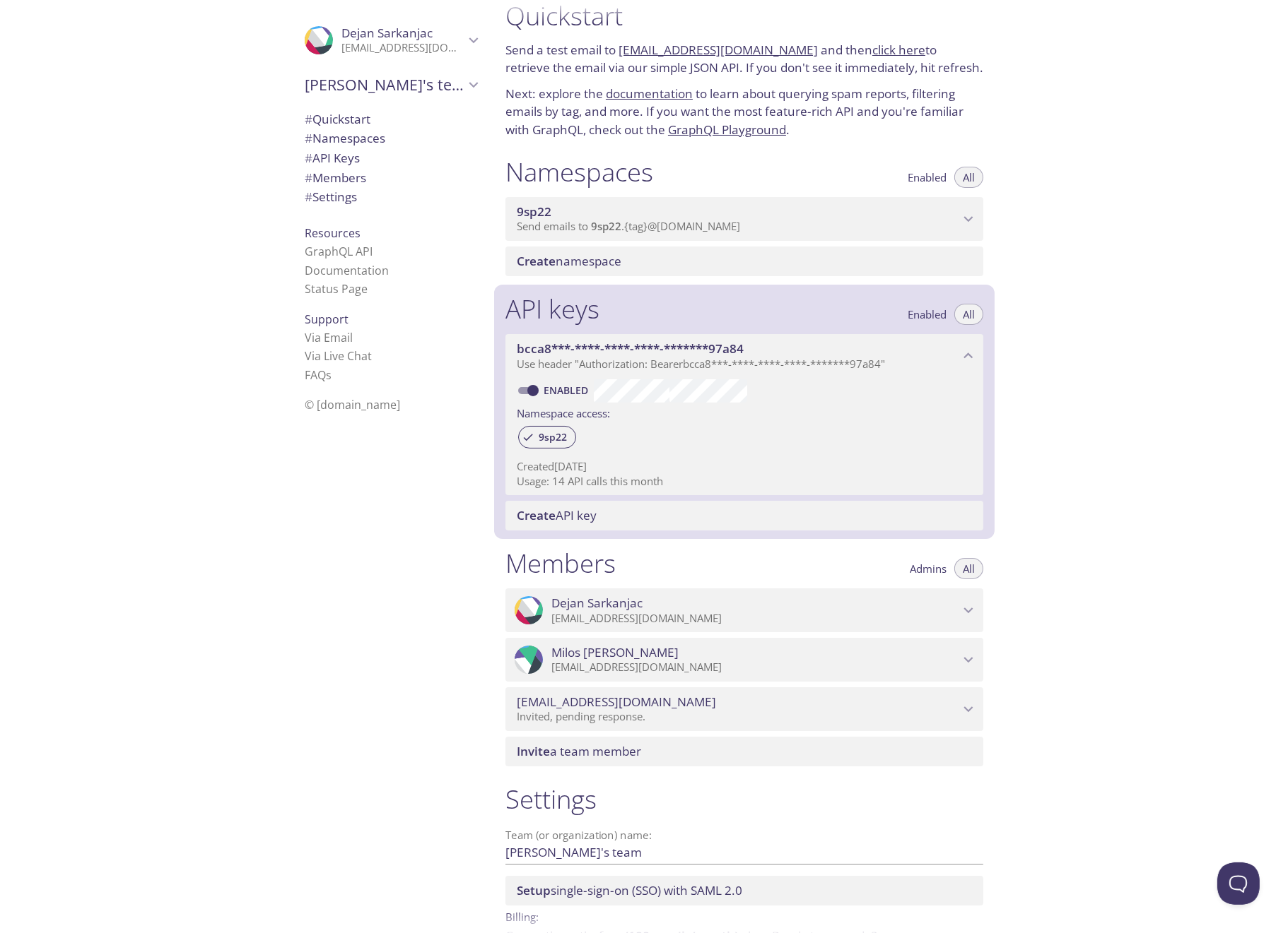
click at [947, 222] on p "Send emails to 9sp22 . {tag} @[DOMAIN_NAME]" at bounding box center [738, 227] width 442 height 14
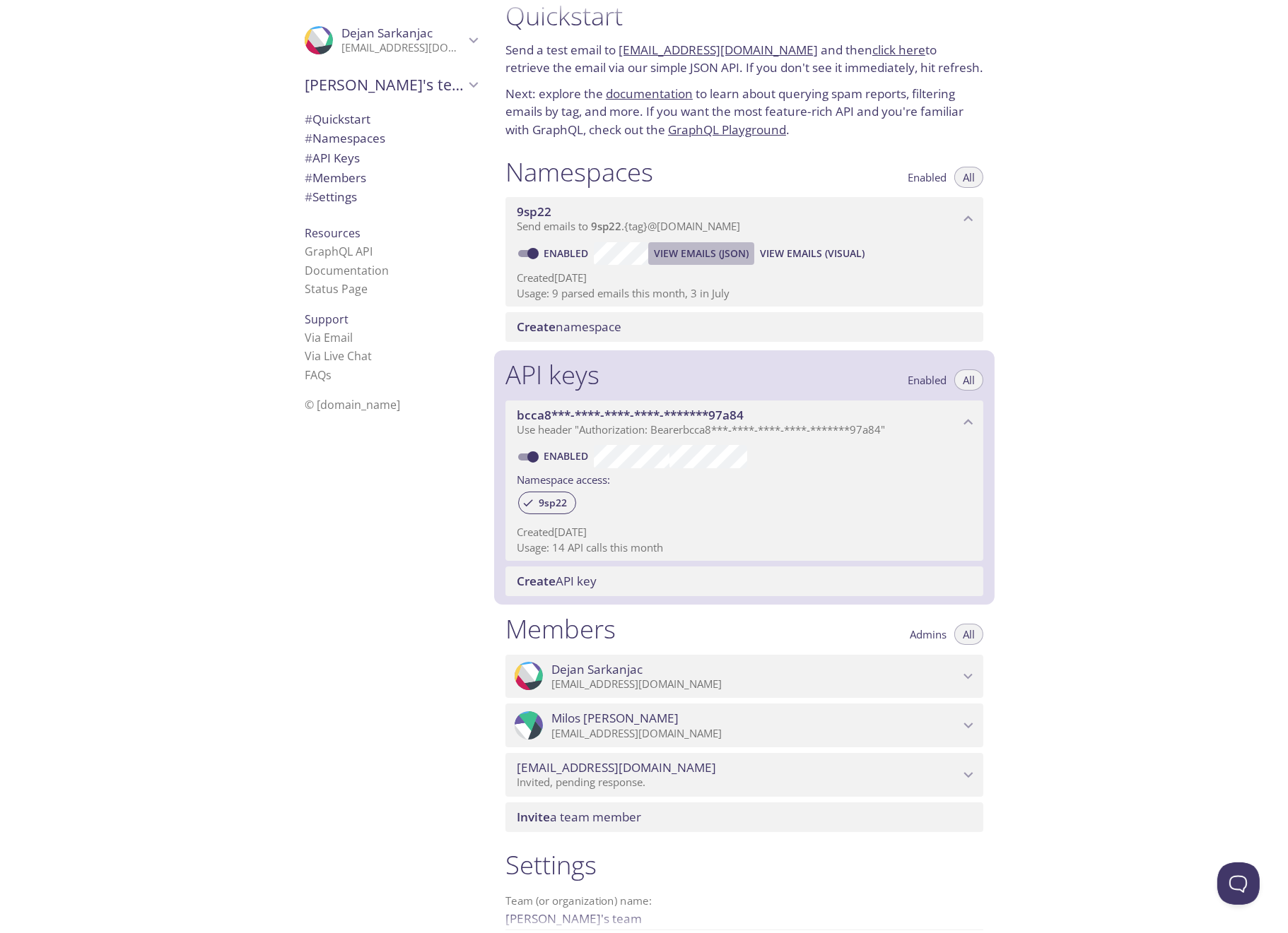
click at [681, 255] on span "View Emails (JSON)" at bounding box center [702, 253] width 95 height 17
click at [830, 251] on span "View Emails (Visual)" at bounding box center [812, 253] width 105 height 17
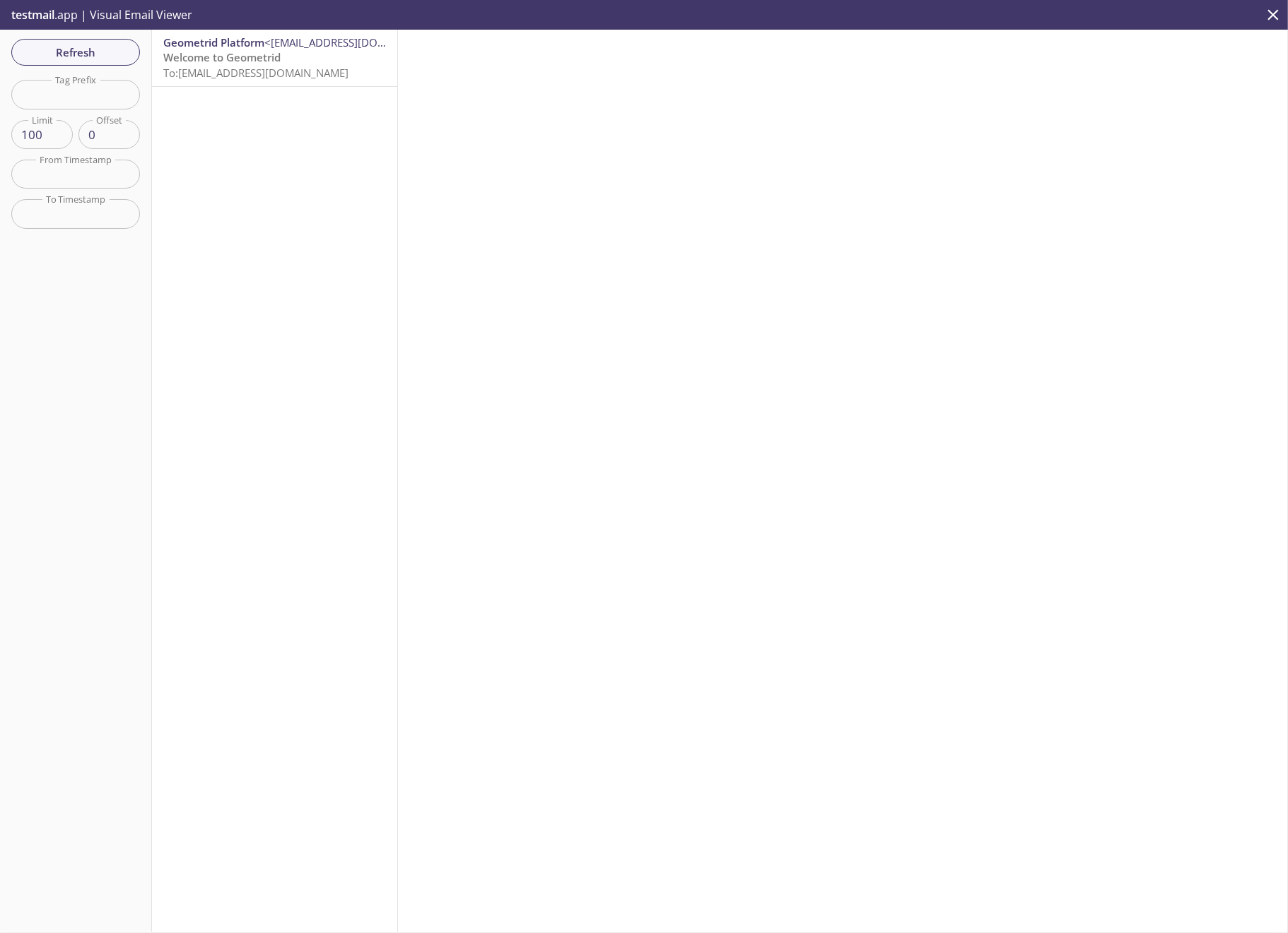
click at [253, 72] on span "To: [EMAIL_ADDRESS][DOMAIN_NAME]" at bounding box center [256, 73] width 185 height 14
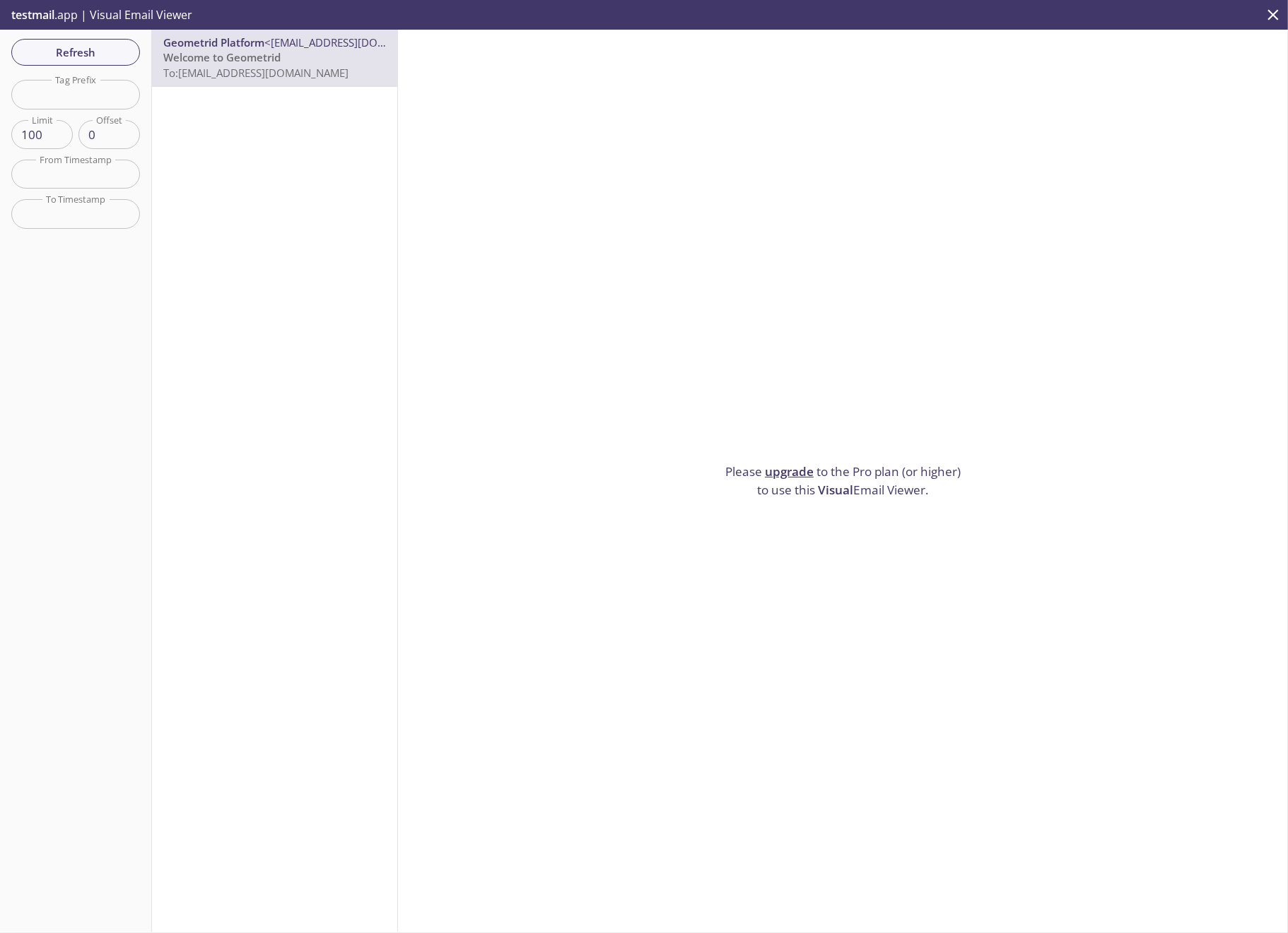
click at [783, 467] on link "upgrade" at bounding box center [789, 472] width 48 height 16
